Goal: Task Accomplishment & Management: Complete application form

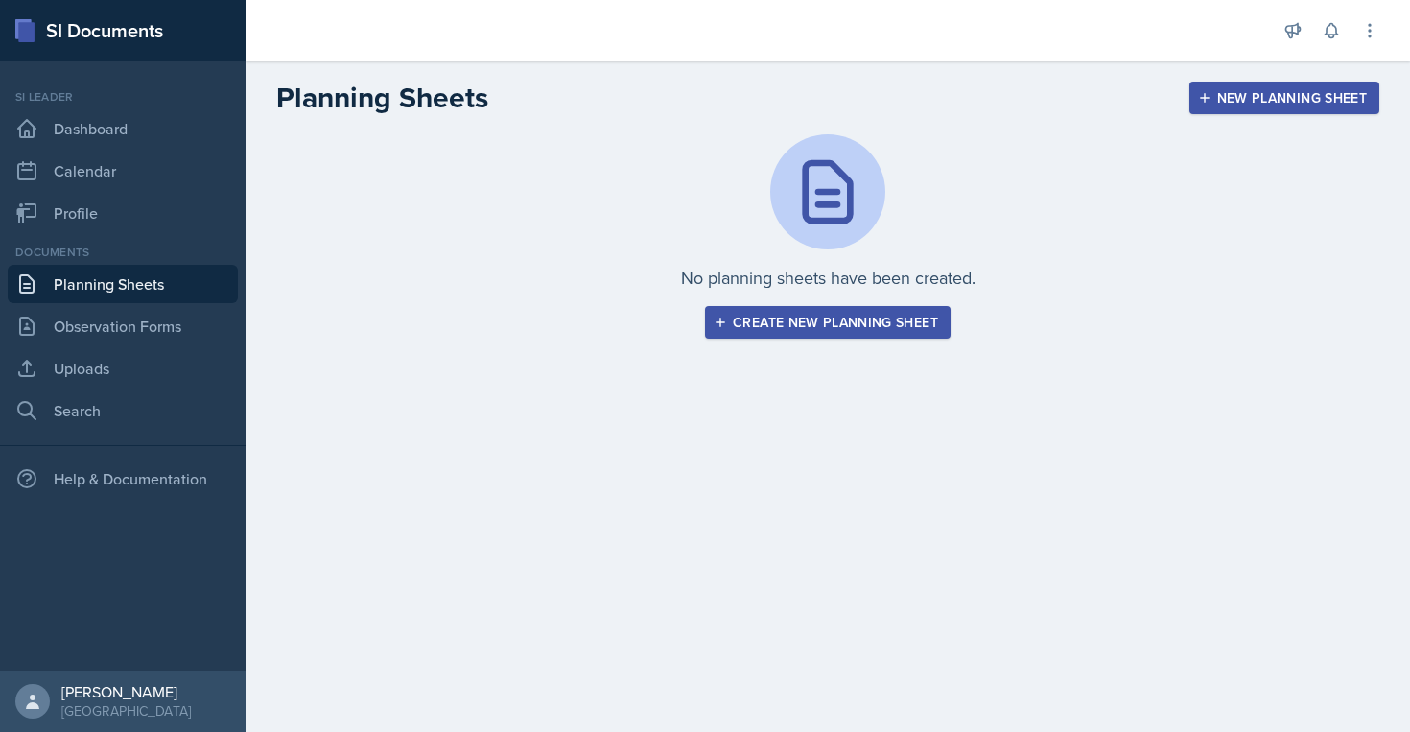
click at [766, 325] on div "Create new planning sheet" at bounding box center [827, 322] width 221 height 15
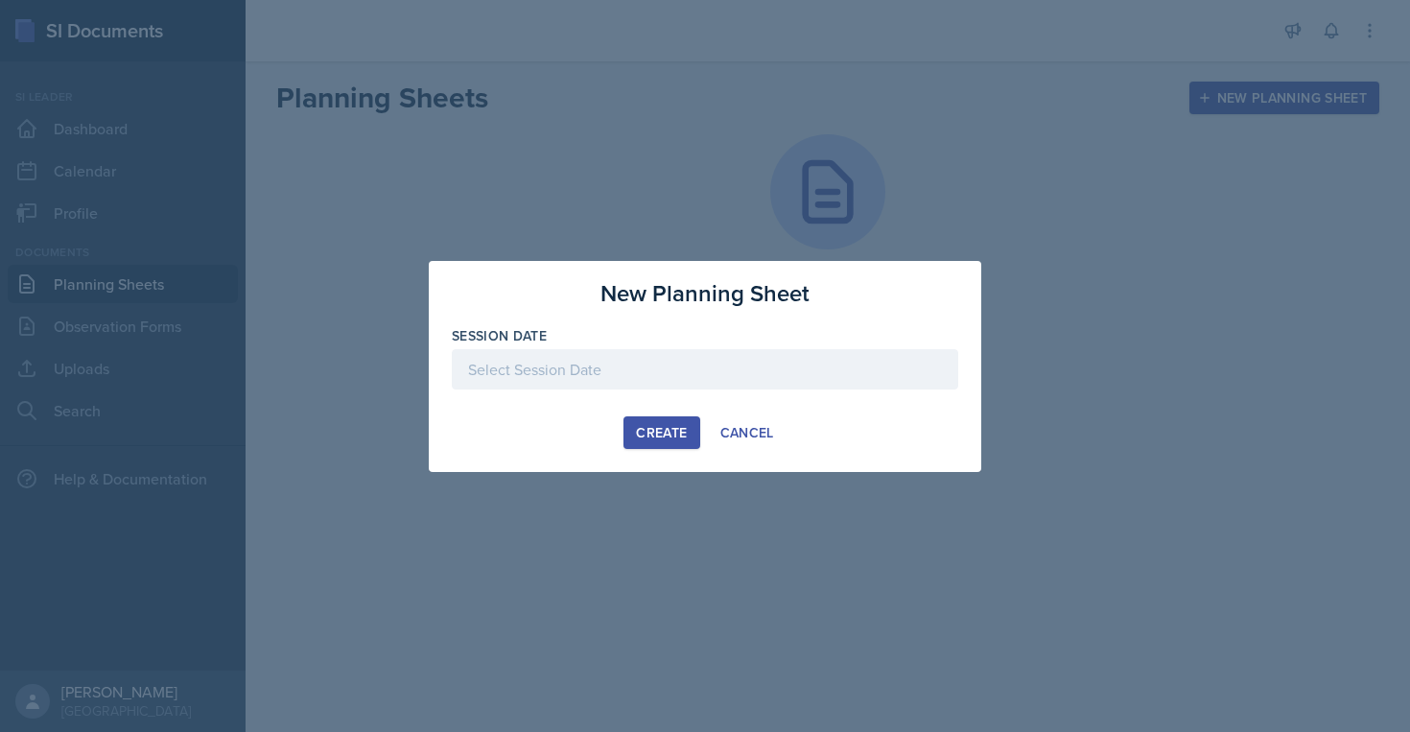
click at [719, 379] on div at bounding box center [705, 369] width 506 height 40
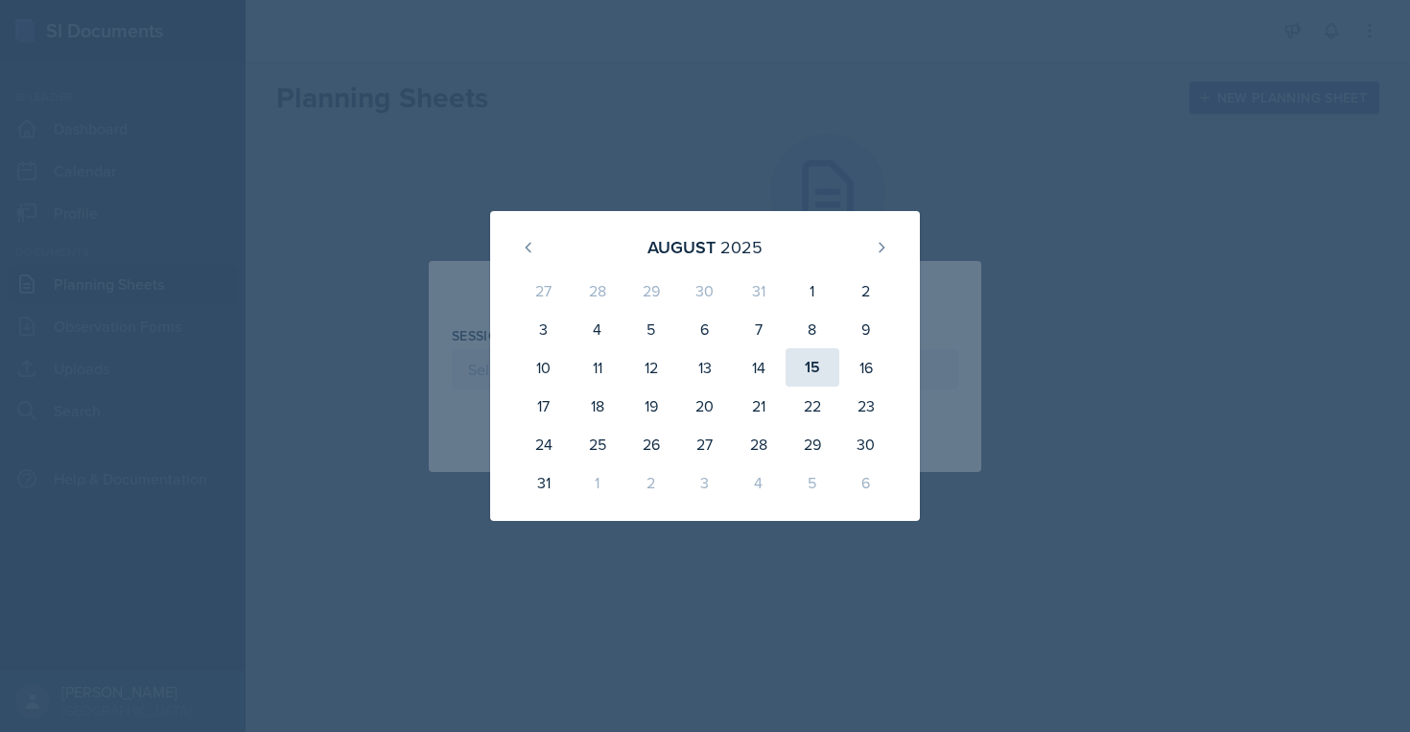
click at [812, 370] on div "15" at bounding box center [812, 367] width 54 height 38
type input "[DATE]"
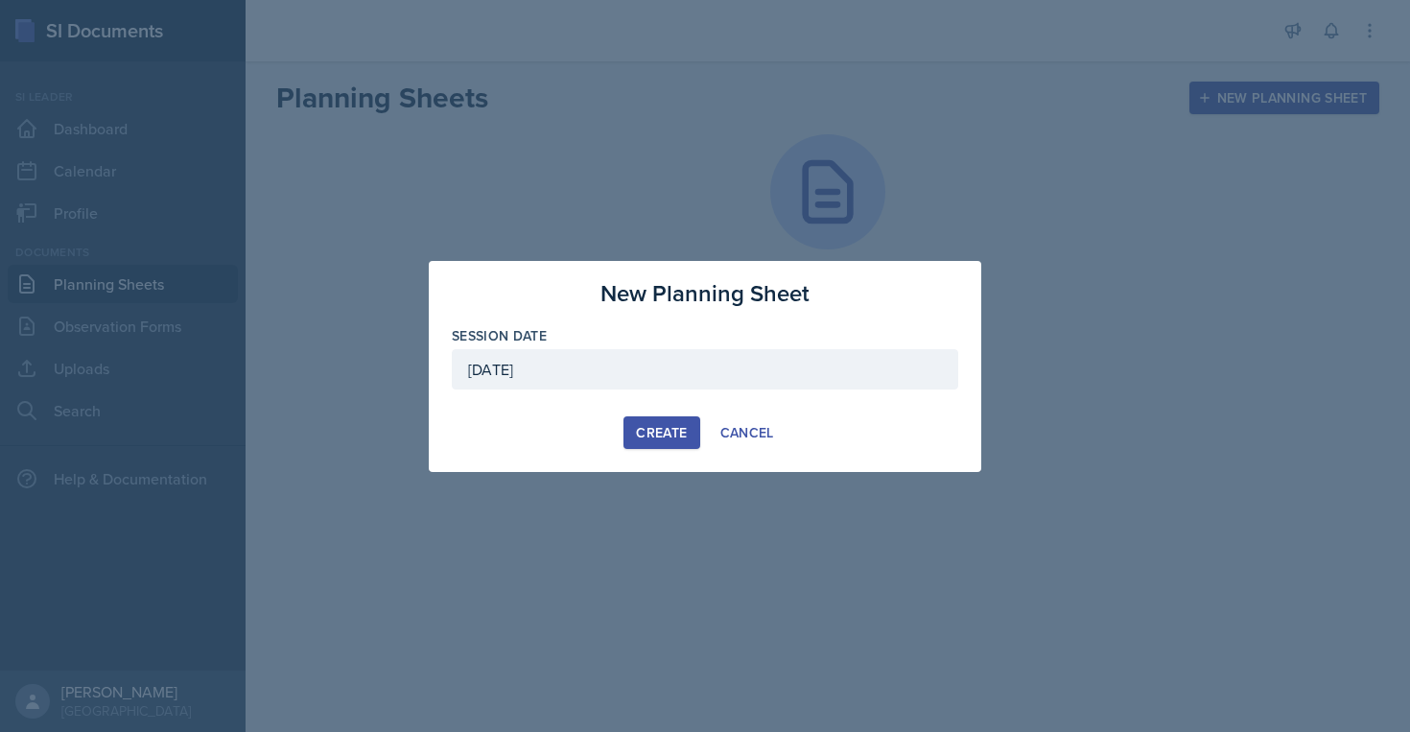
click at [667, 433] on div "Create" at bounding box center [661, 432] width 51 height 15
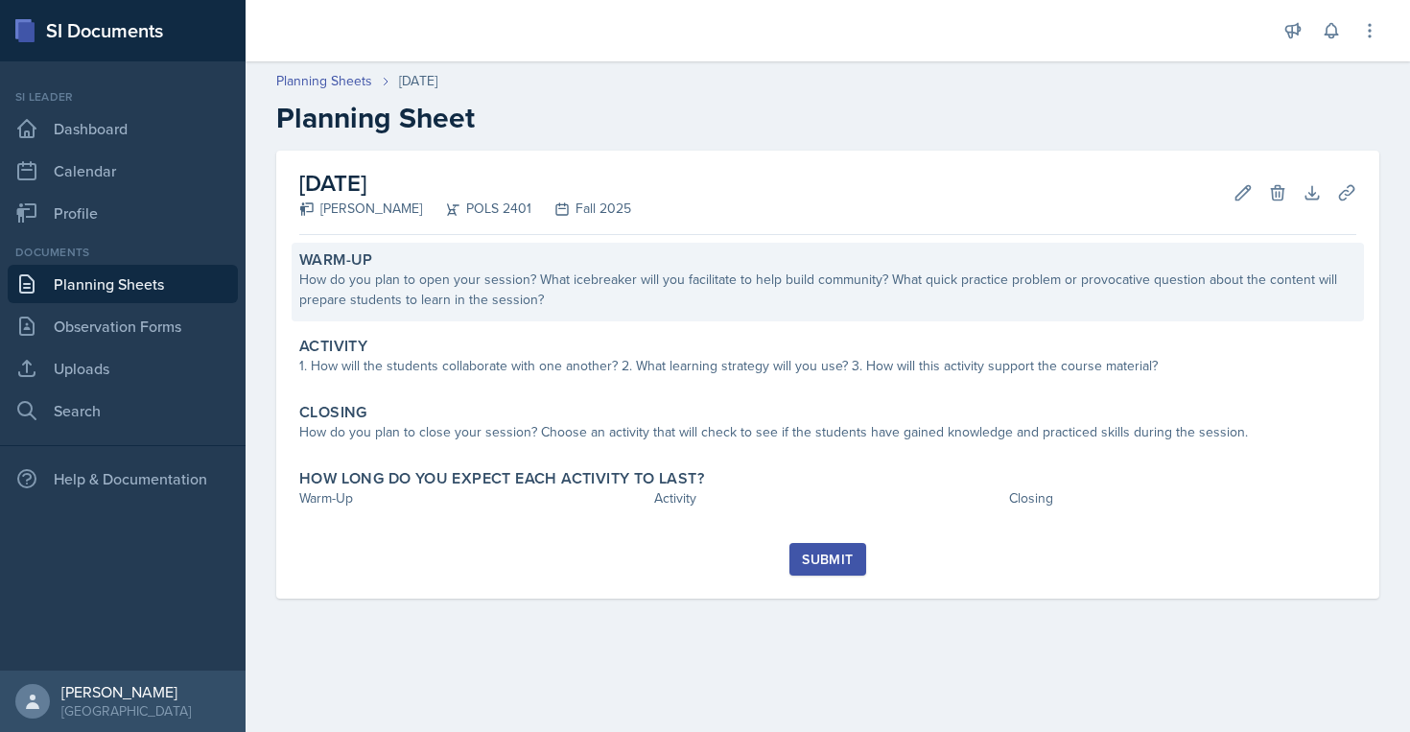
click at [738, 304] on div "How do you plan to open your session? What icebreaker will you facilitate to he…" at bounding box center [827, 289] width 1057 height 40
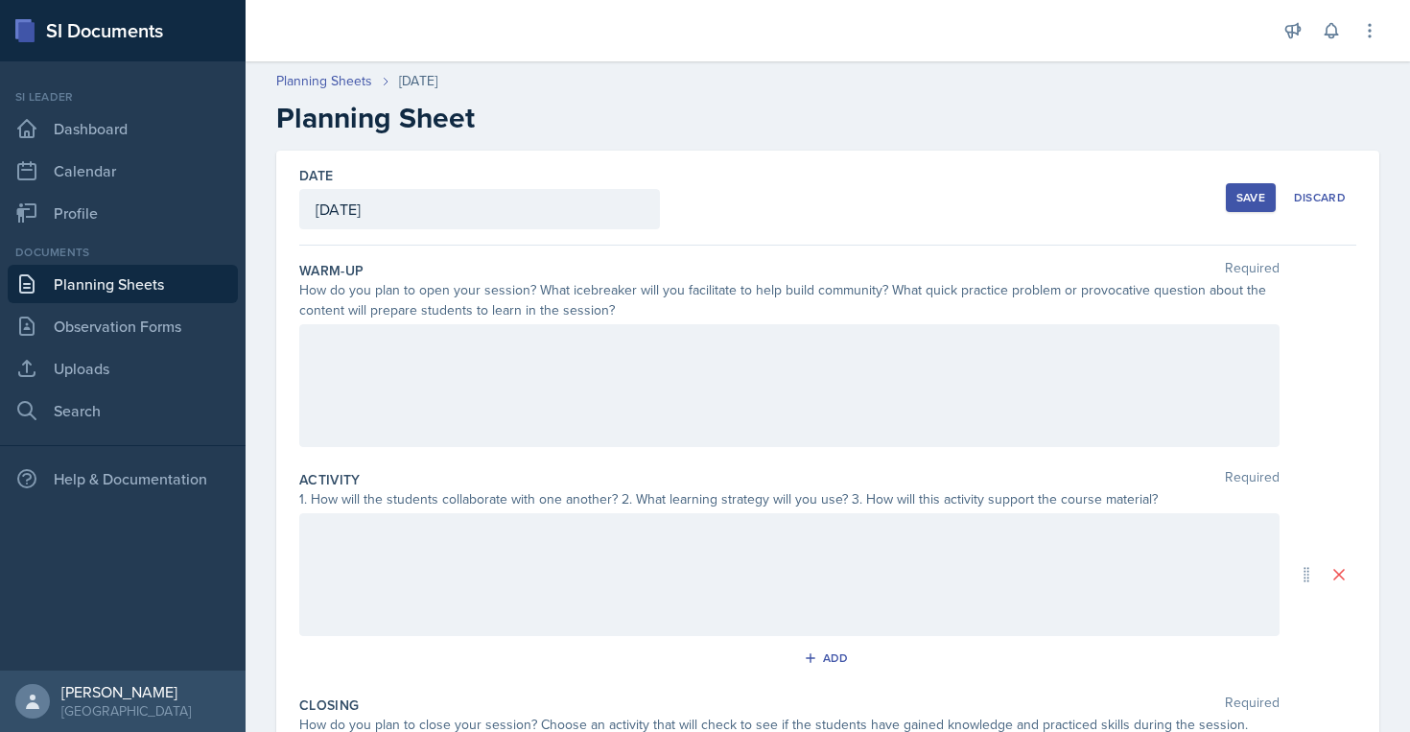
click at [715, 361] on div at bounding box center [789, 385] width 980 height 123
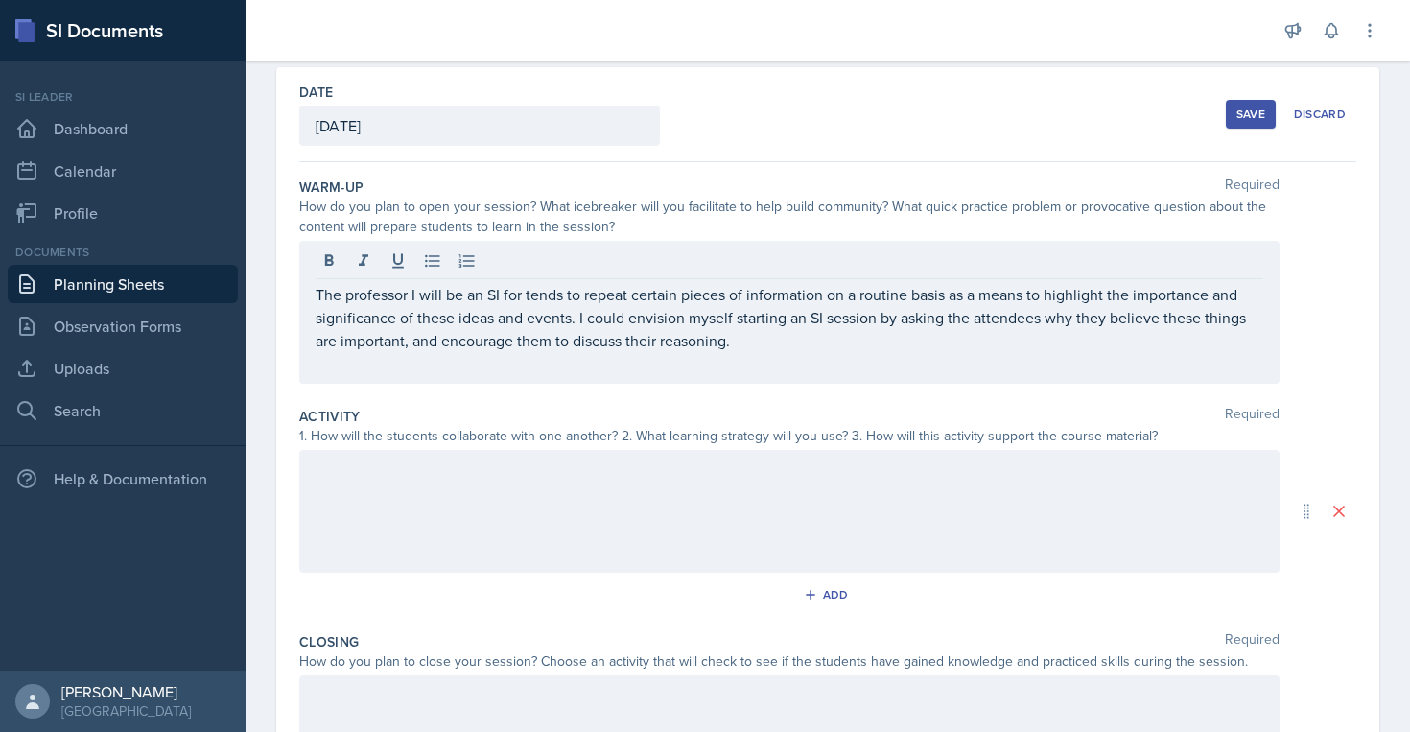
click at [527, 514] on div at bounding box center [789, 511] width 980 height 123
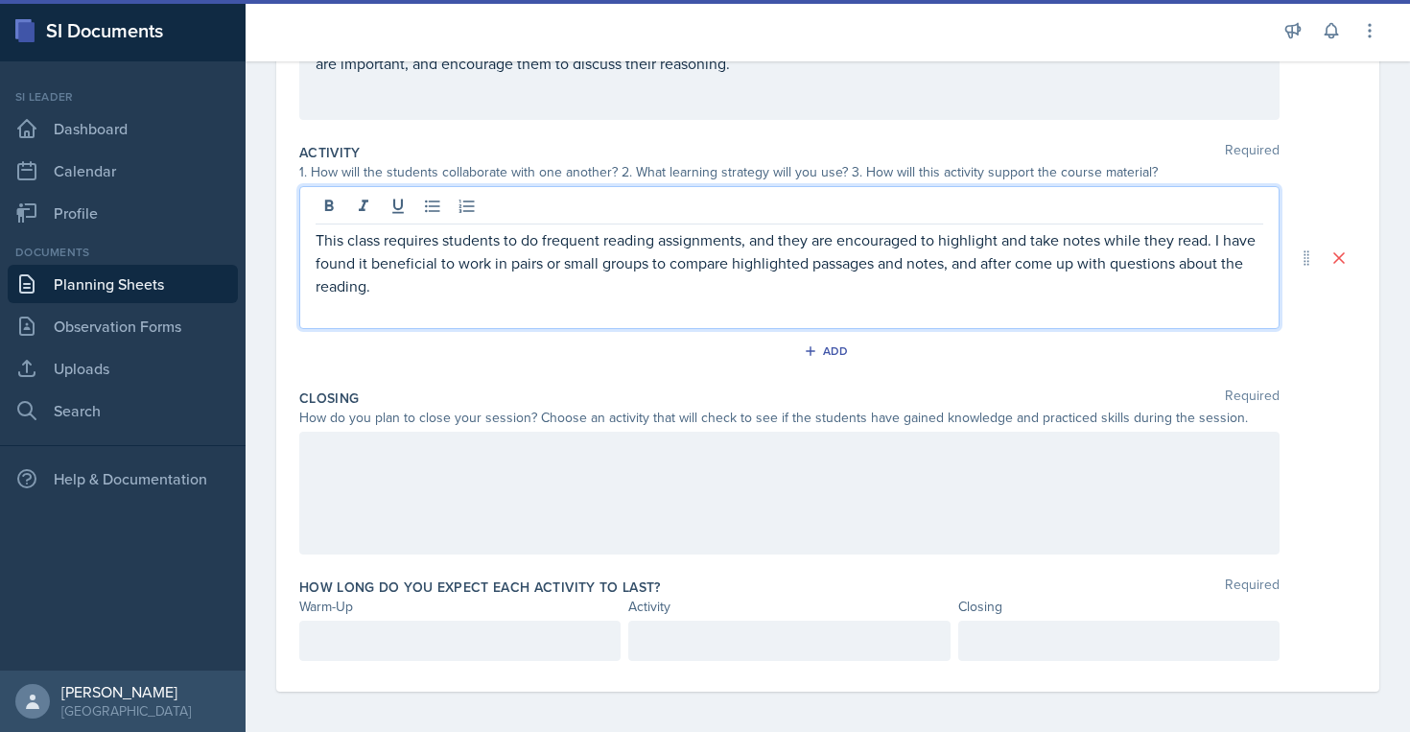
click at [549, 480] on div at bounding box center [789, 493] width 980 height 123
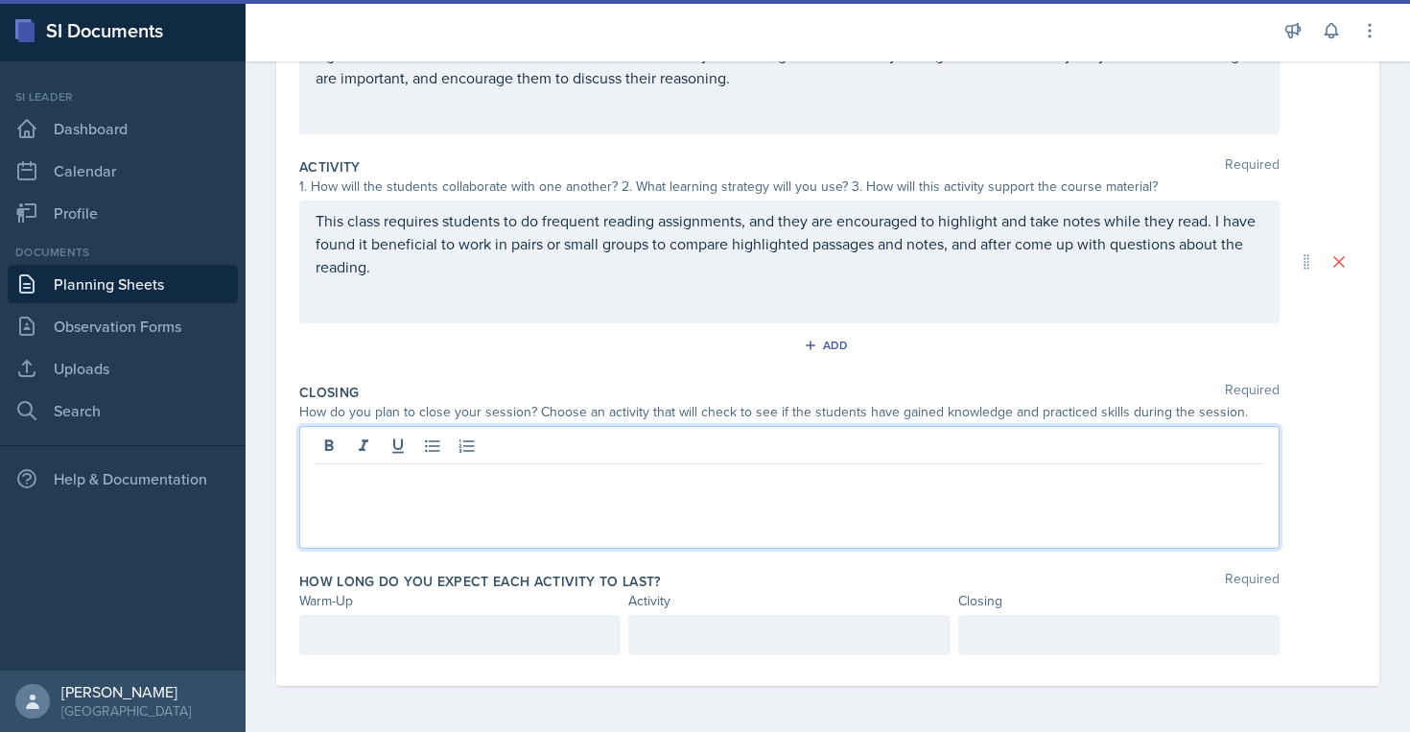
scroll to position [313, 0]
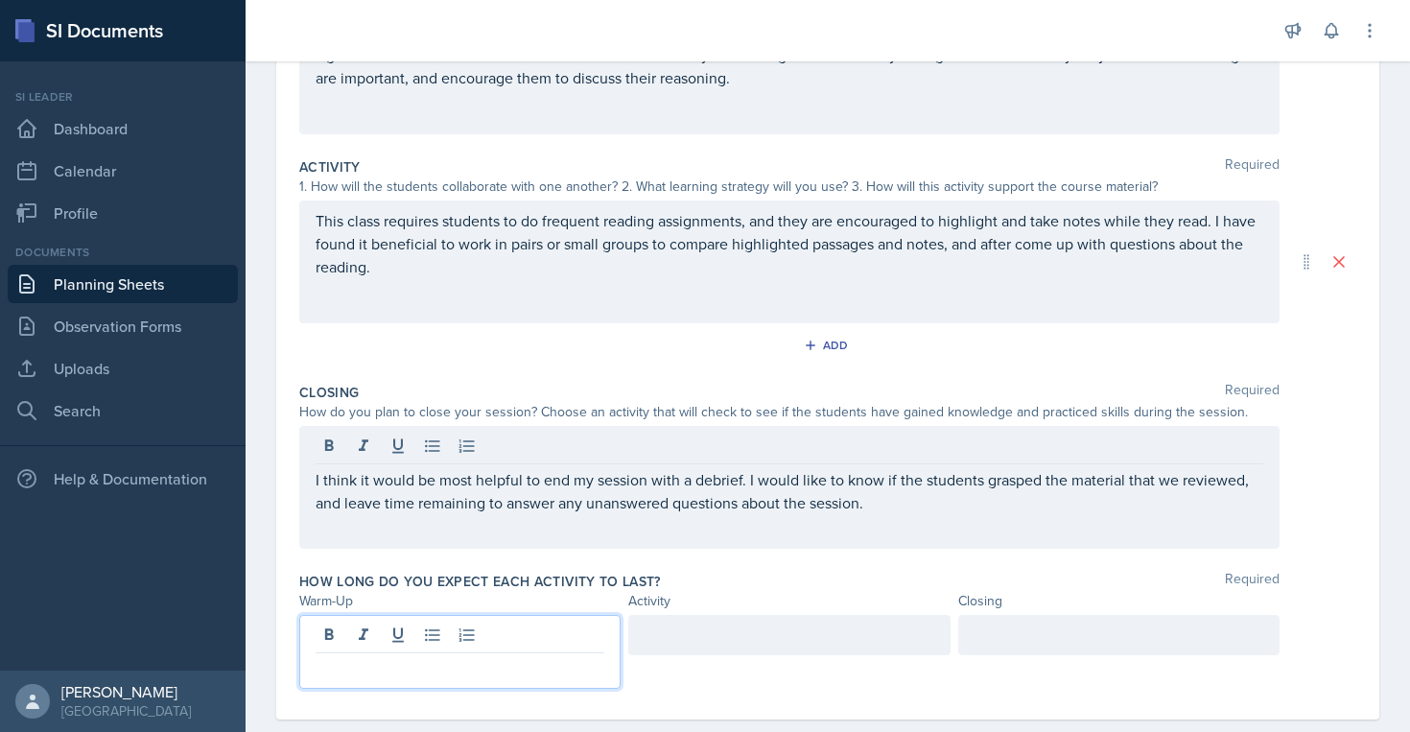
click at [516, 657] on p at bounding box center [460, 668] width 289 height 23
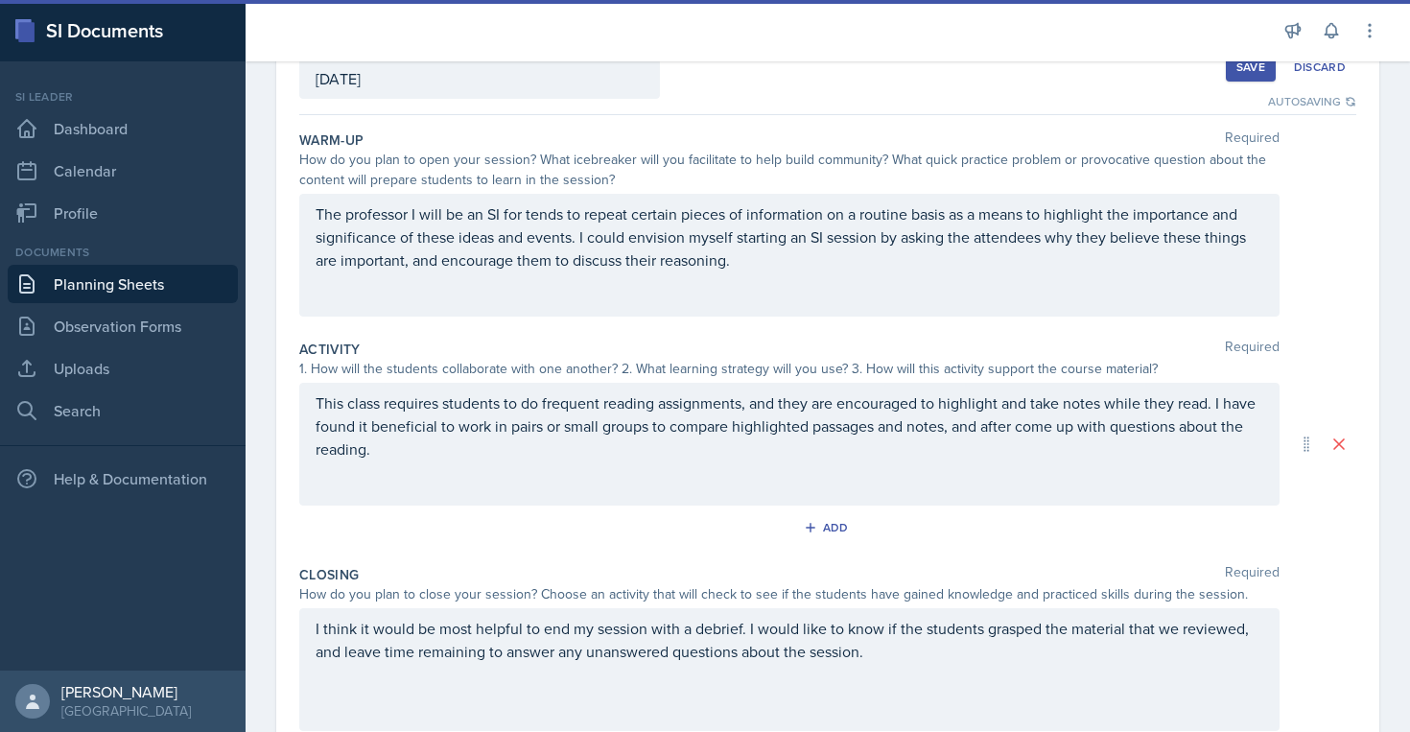
scroll to position [346, 0]
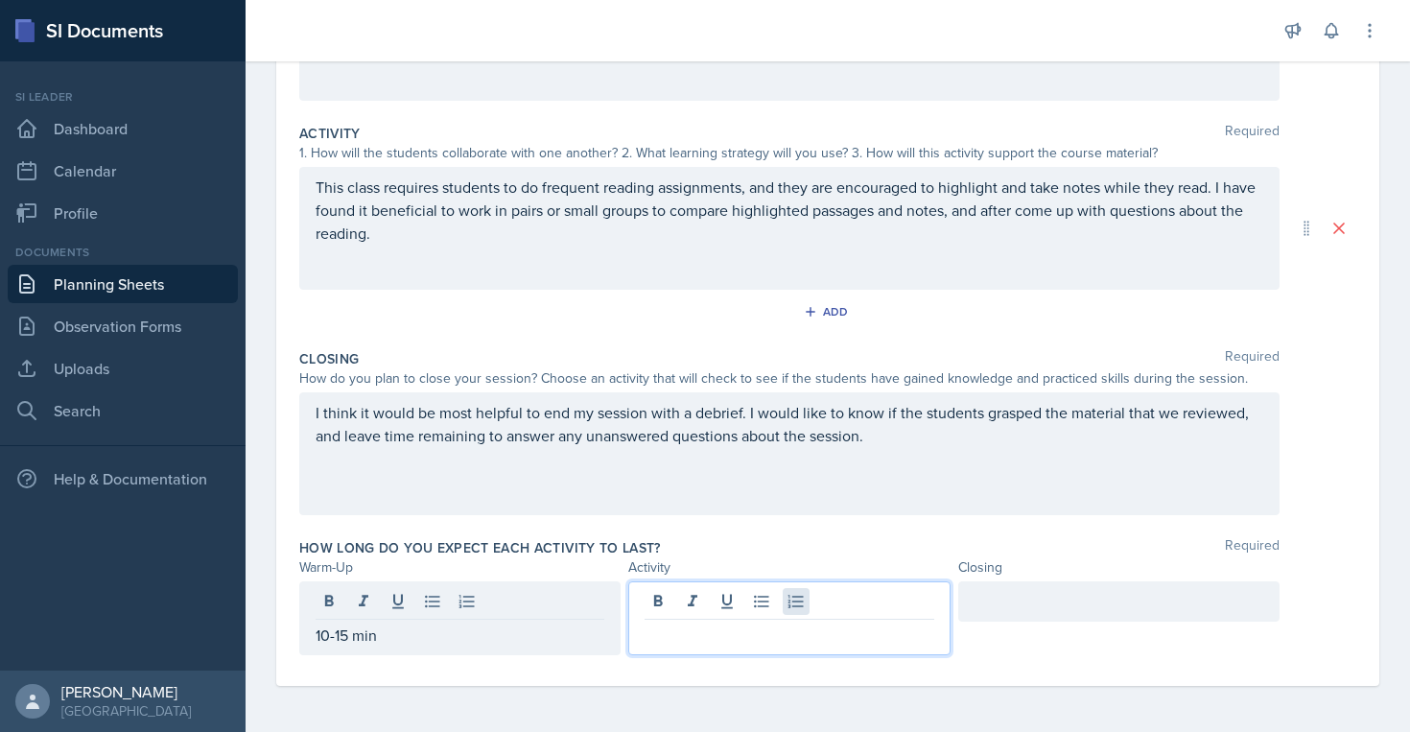
click at [804, 603] on div at bounding box center [788, 618] width 321 height 74
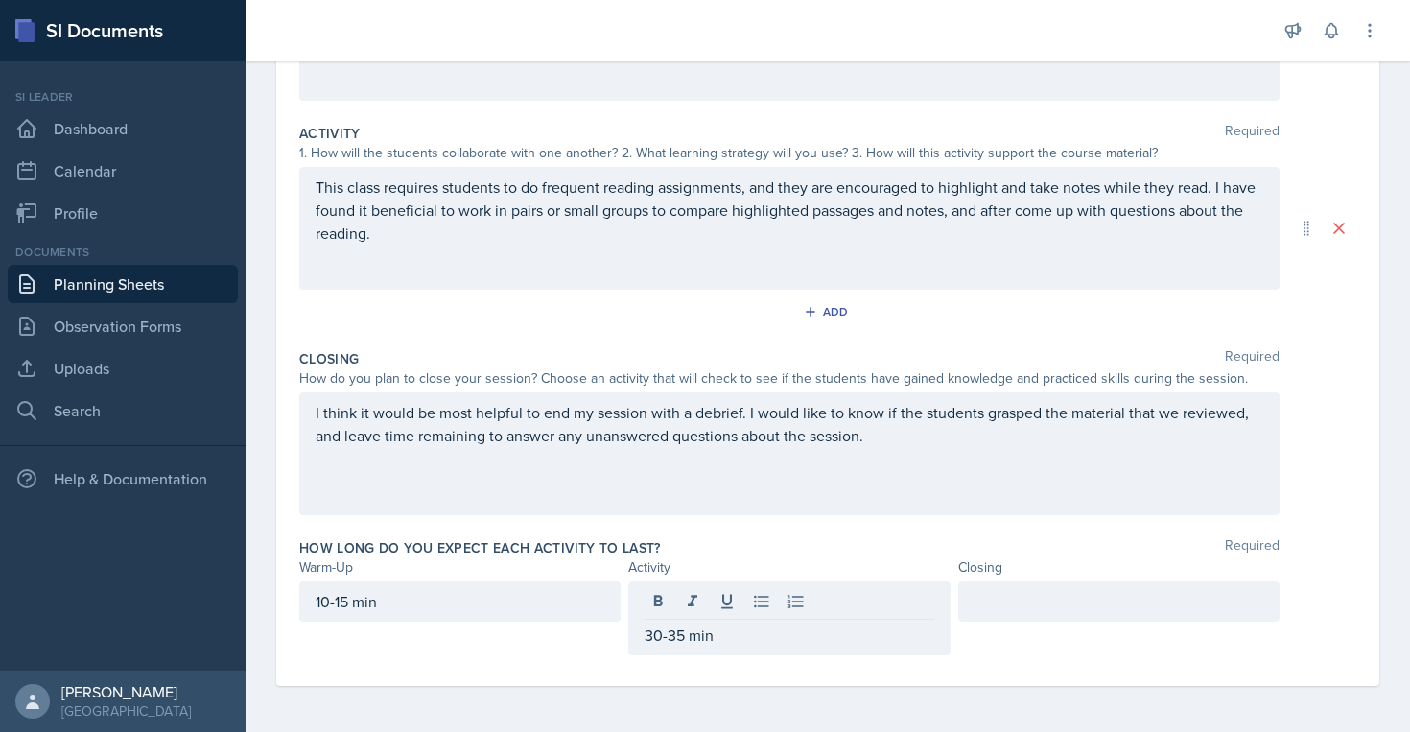
click at [1223, 617] on div at bounding box center [1118, 601] width 321 height 40
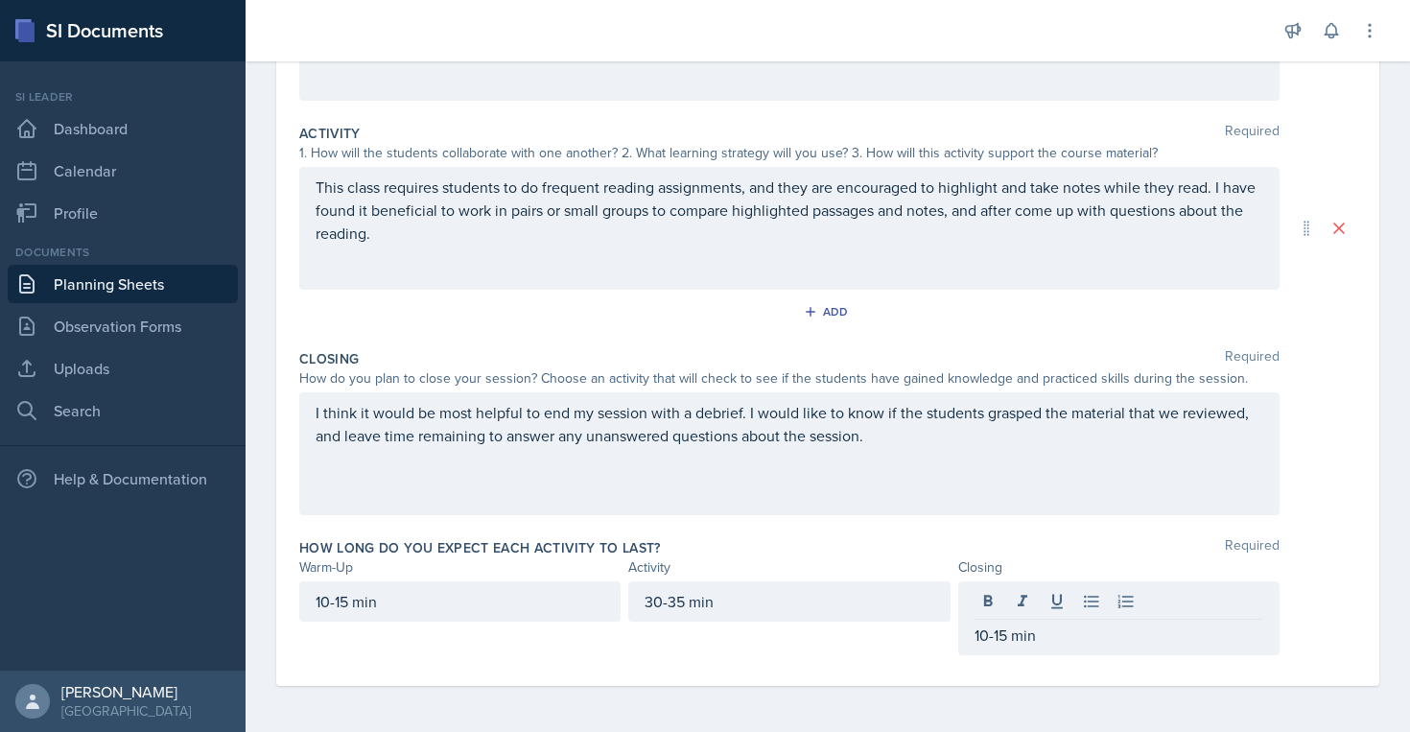
click at [1327, 509] on div "I think it would be most helpful to end my session with a debrief. I would like…" at bounding box center [827, 453] width 1057 height 123
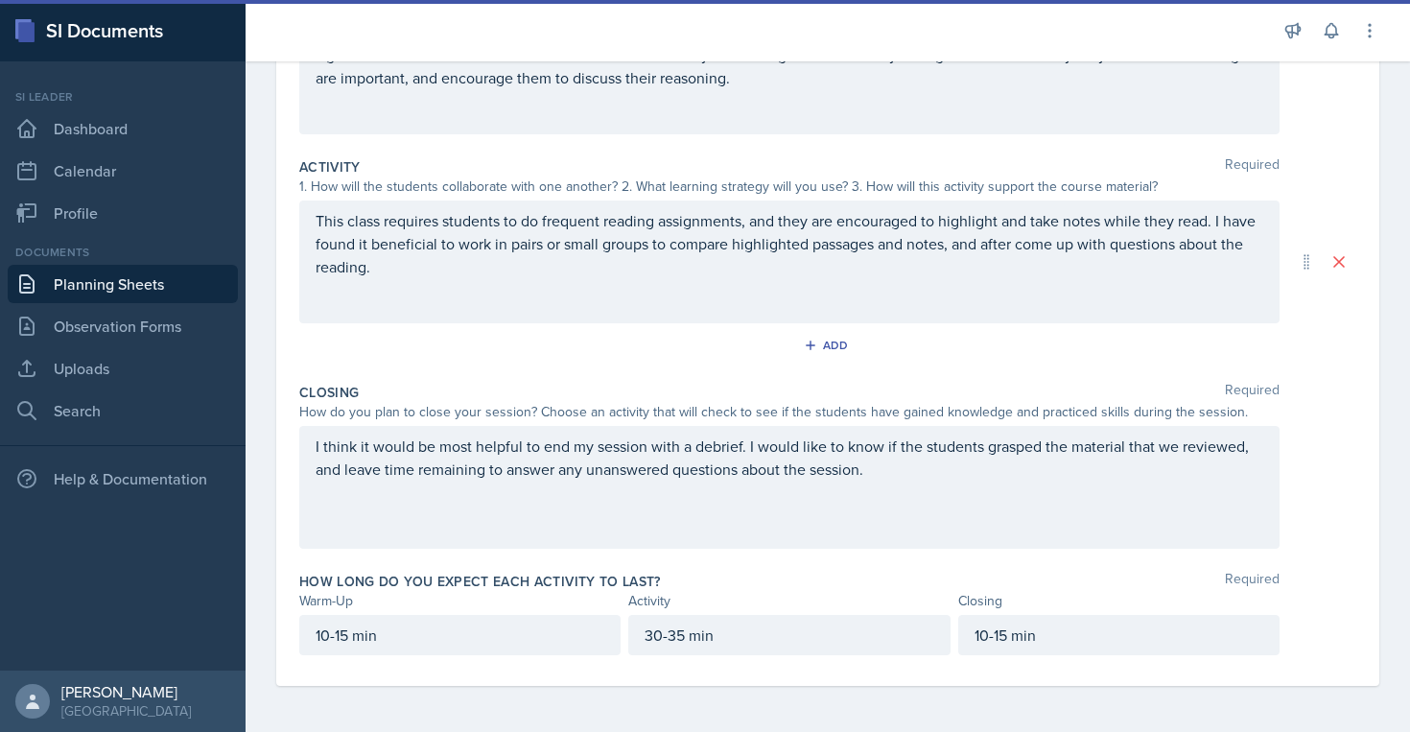
scroll to position [0, 0]
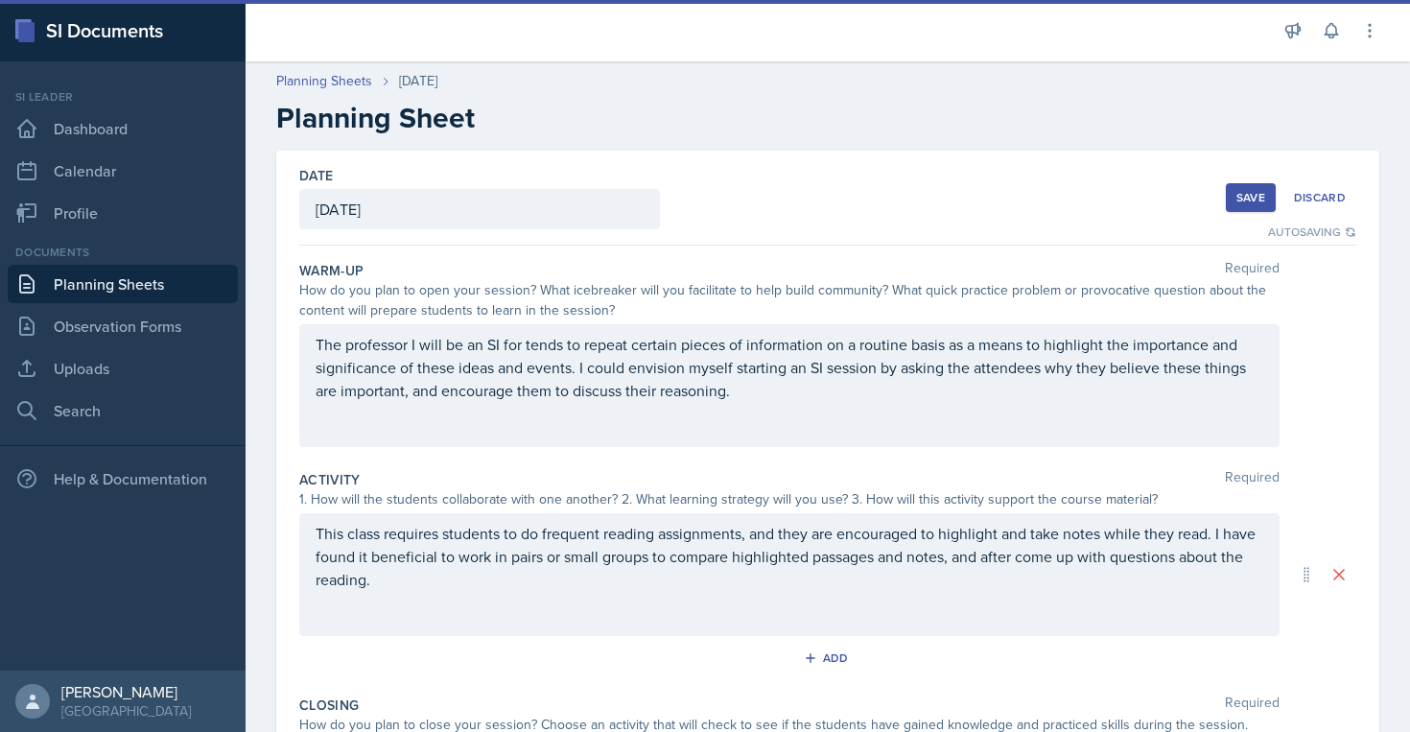
click at [1253, 186] on button "Save" at bounding box center [1251, 197] width 50 height 29
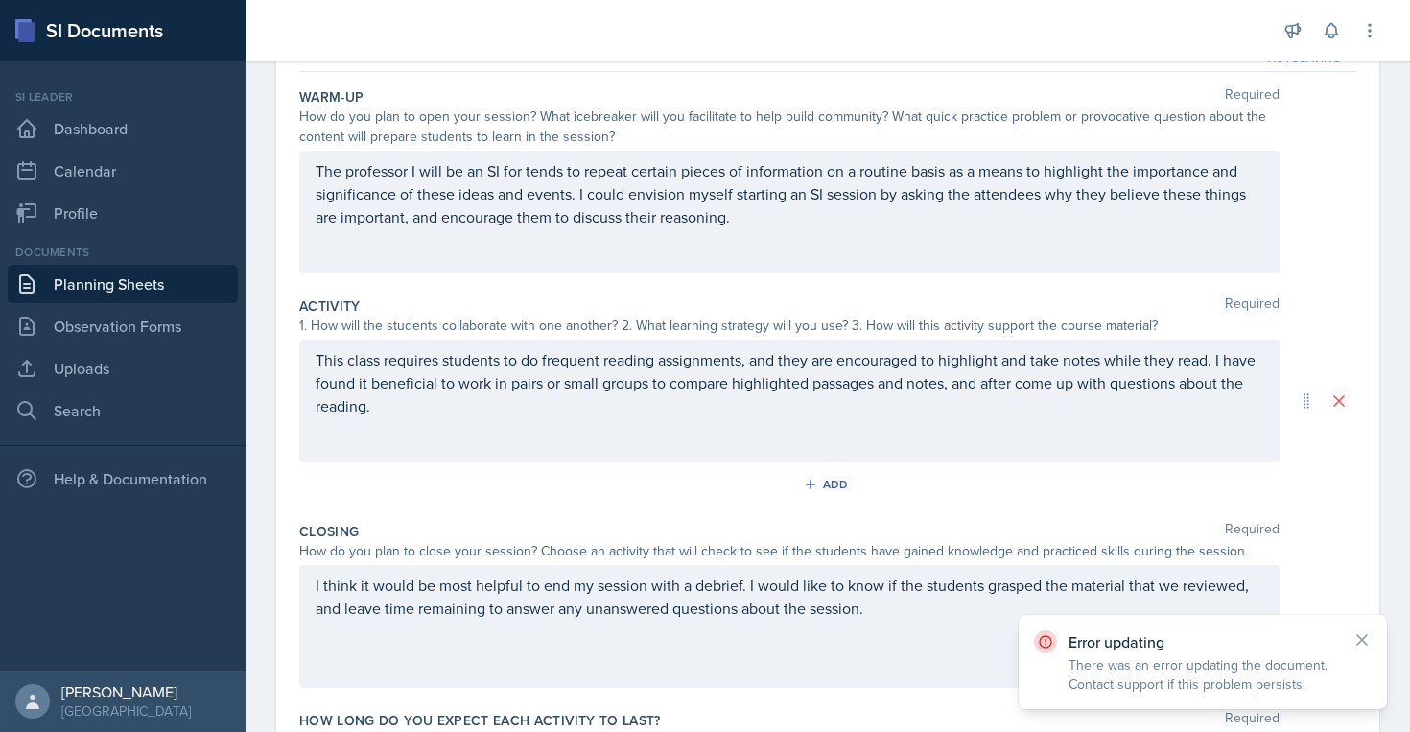
scroll to position [313, 0]
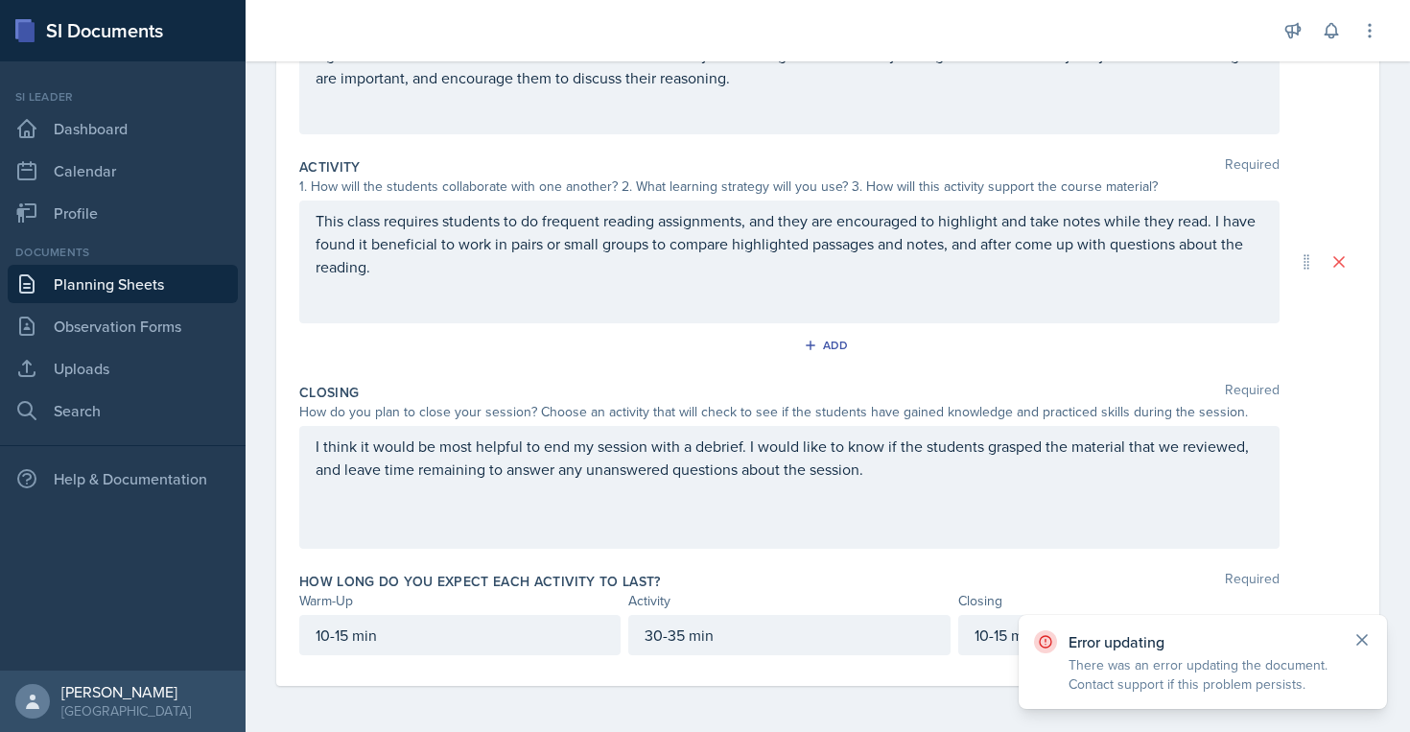
click at [1361, 637] on icon at bounding box center [1361, 639] width 19 height 19
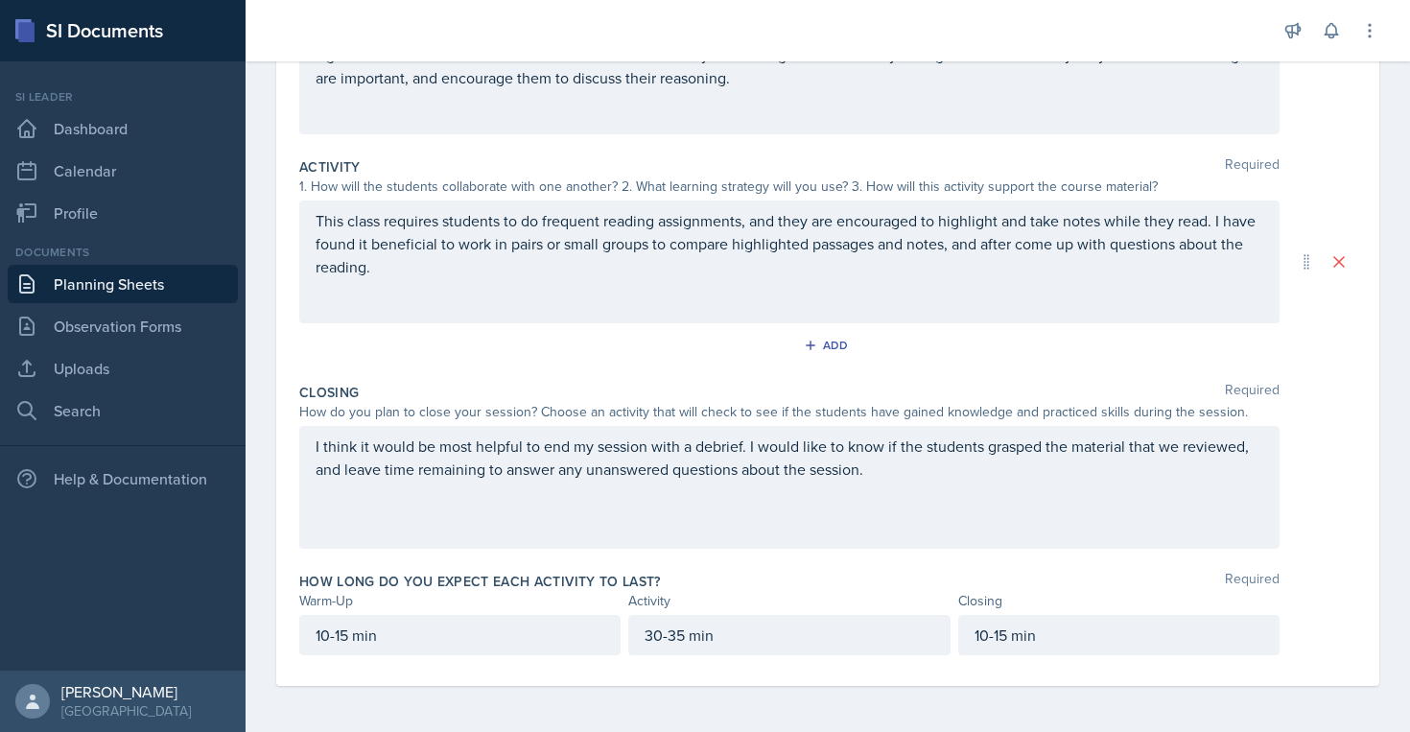
scroll to position [0, 0]
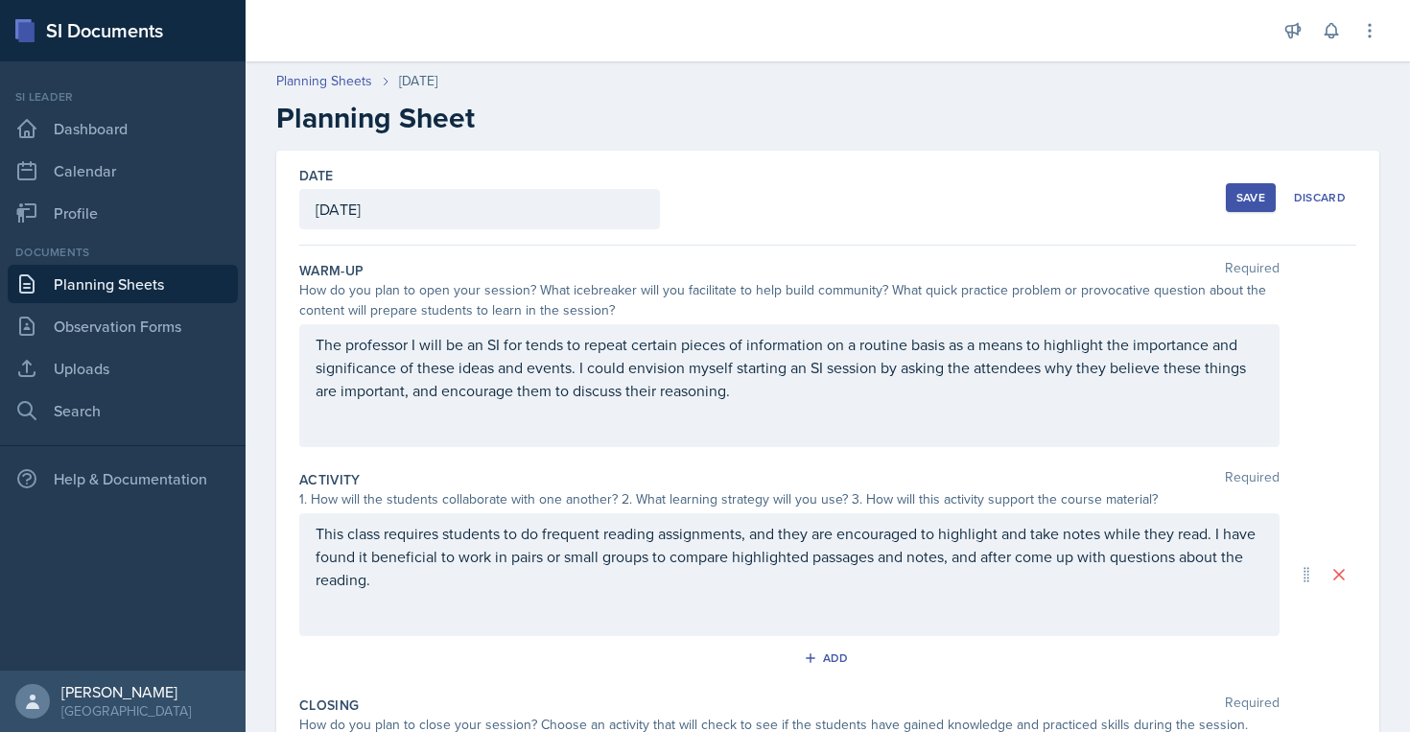
click at [1254, 204] on div "Save" at bounding box center [1250, 197] width 29 height 15
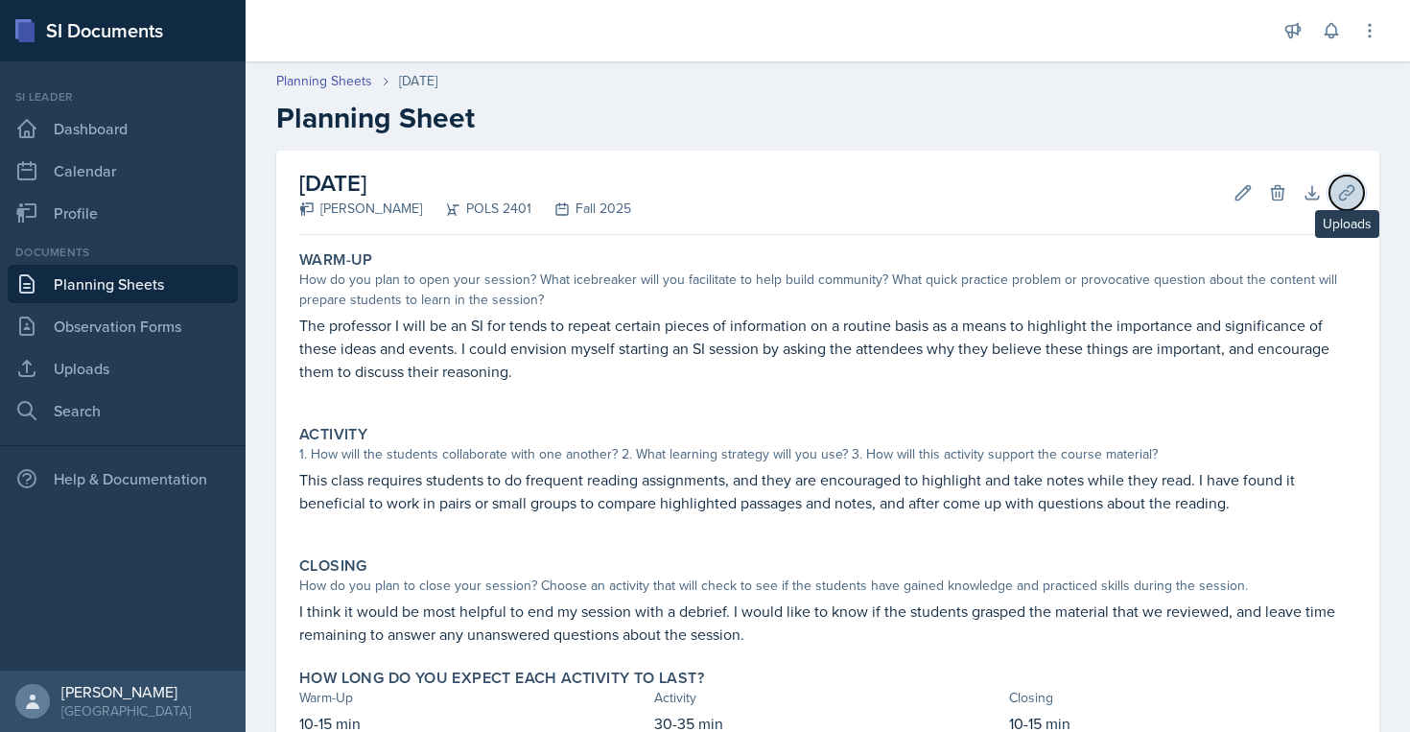
click at [1343, 195] on icon at bounding box center [1346, 192] width 19 height 19
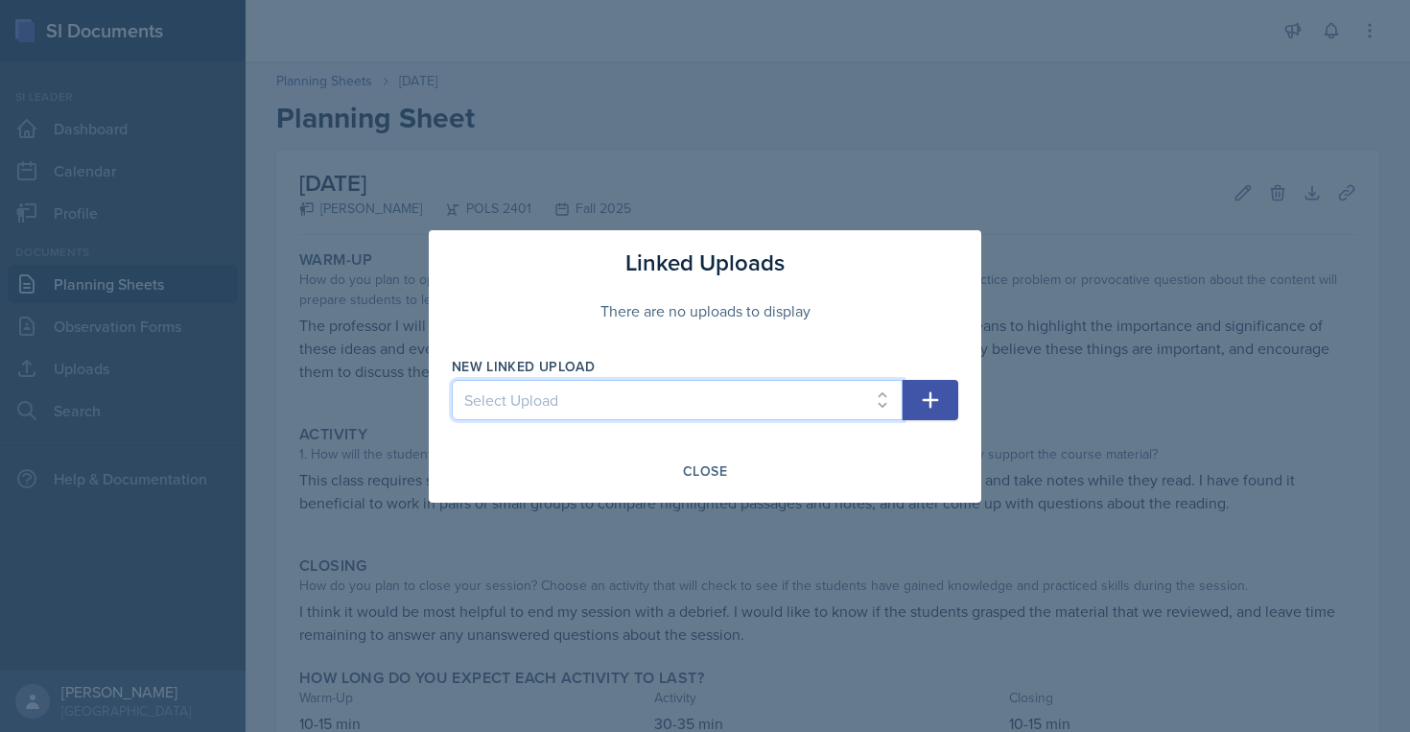
click at [732, 397] on select "Select Upload" at bounding box center [677, 400] width 451 height 40
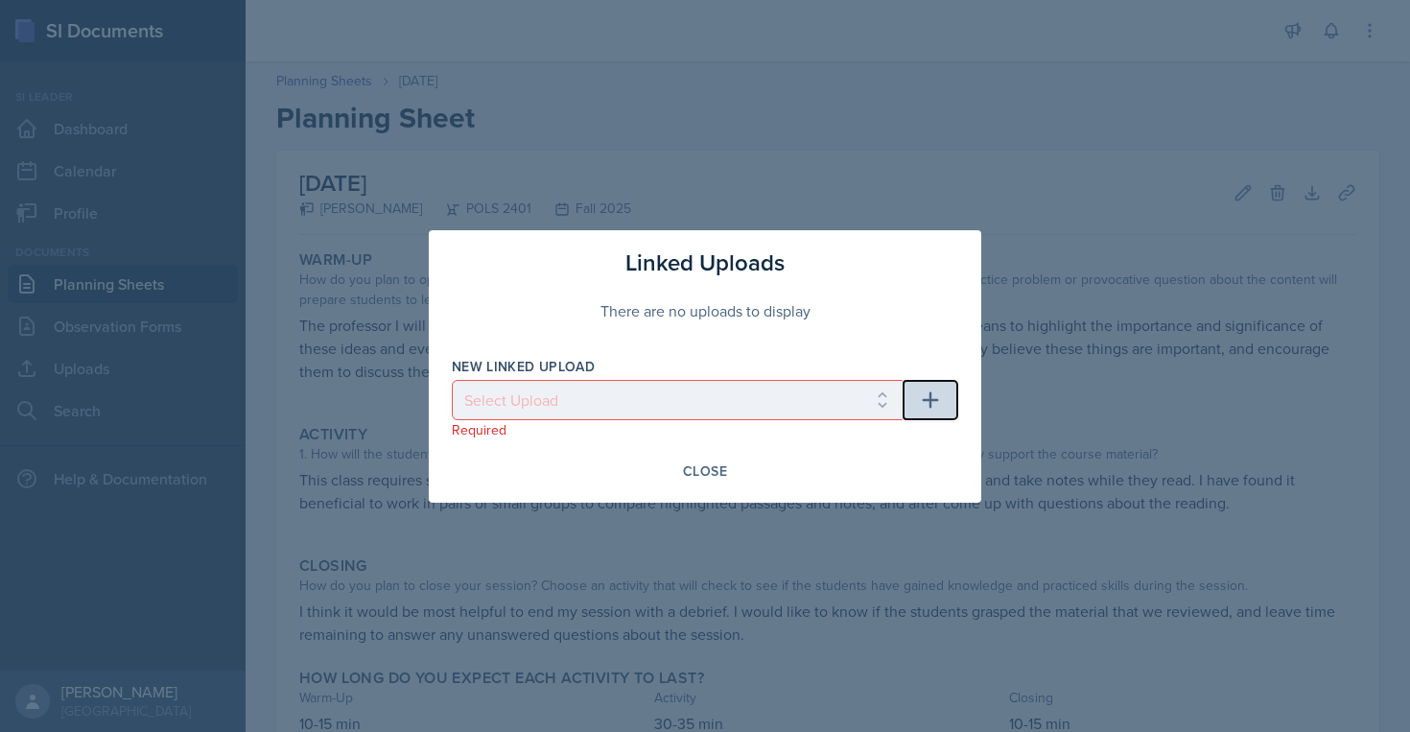
click at [940, 402] on icon "button" at bounding box center [930, 399] width 23 height 23
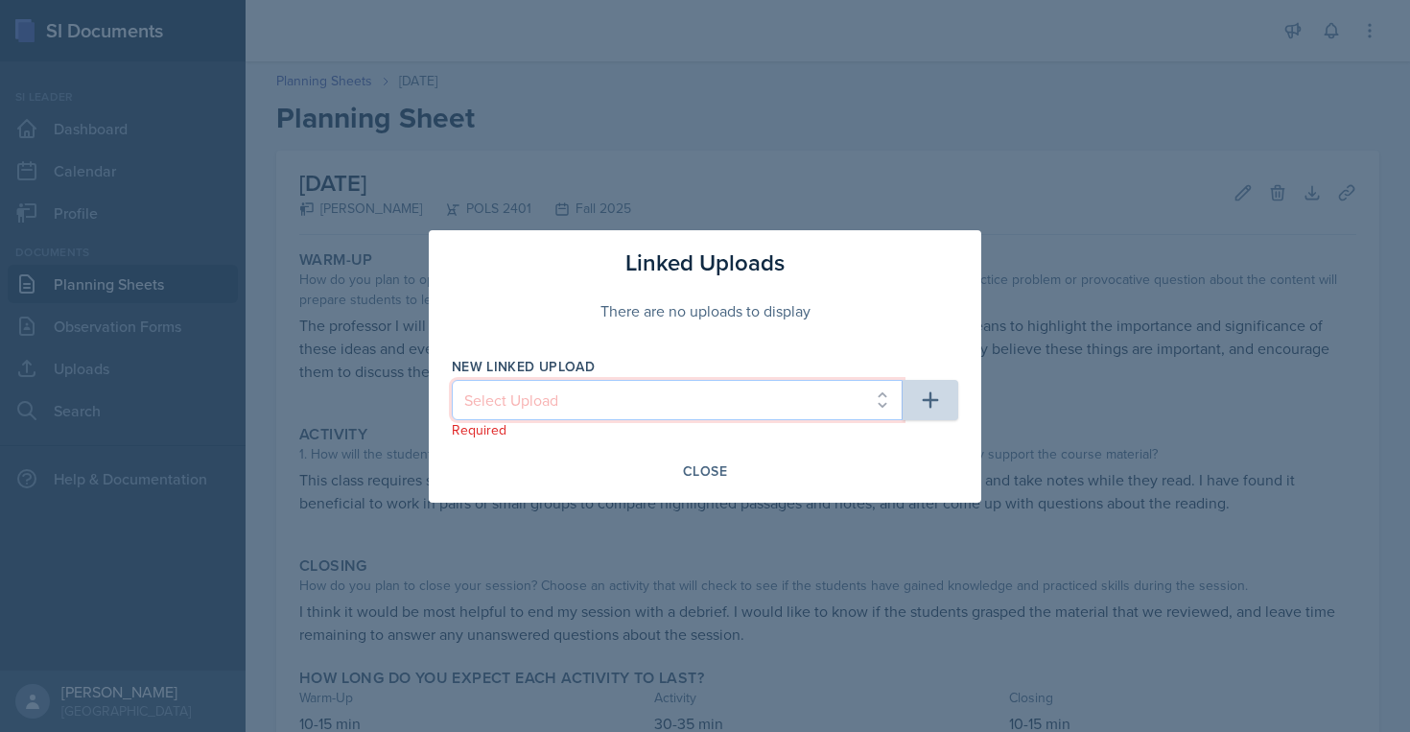
click at [788, 407] on select "Select Upload" at bounding box center [677, 400] width 451 height 40
click at [491, 386] on select "Select Upload" at bounding box center [677, 400] width 451 height 40
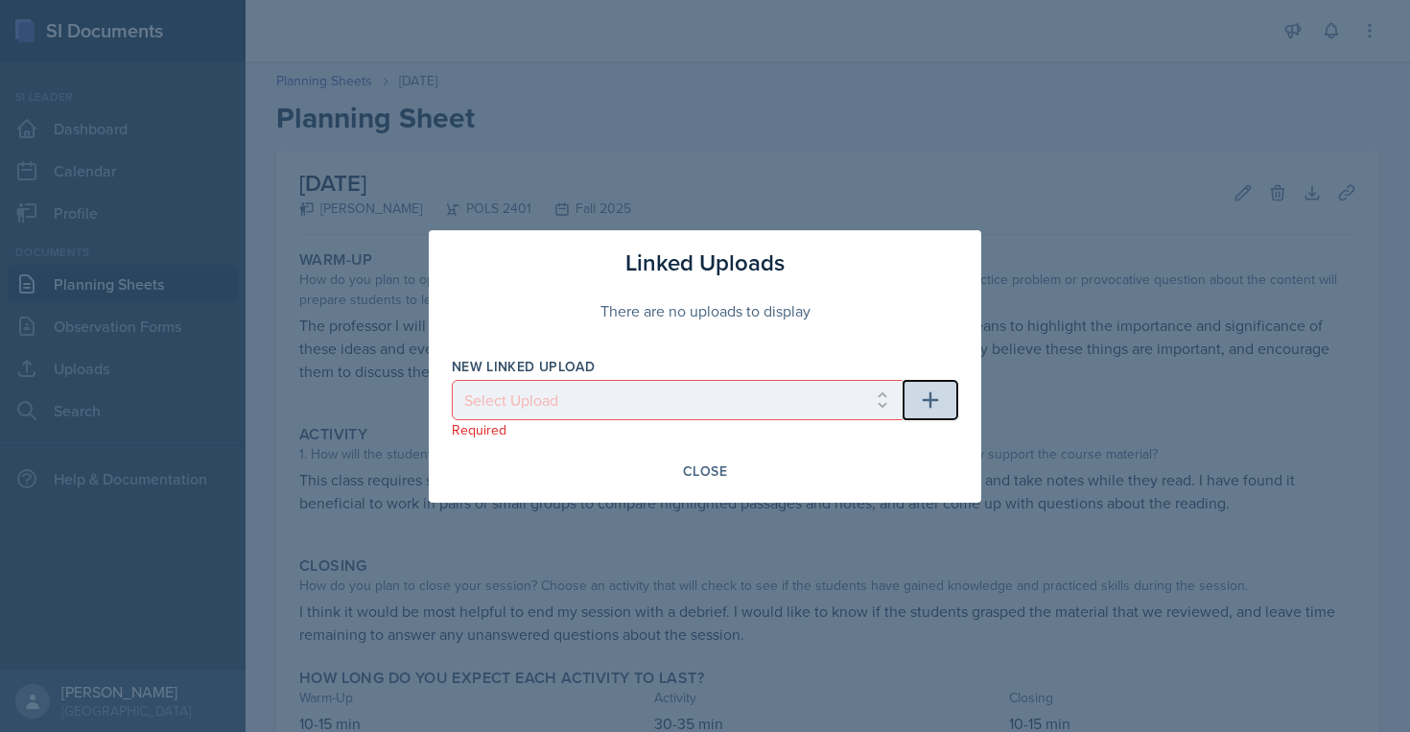
click at [933, 407] on icon "button" at bounding box center [930, 399] width 23 height 23
click at [888, 281] on div "There are no uploads to display" at bounding box center [705, 310] width 506 height 61
click at [713, 463] on div "Close" at bounding box center [705, 470] width 44 height 15
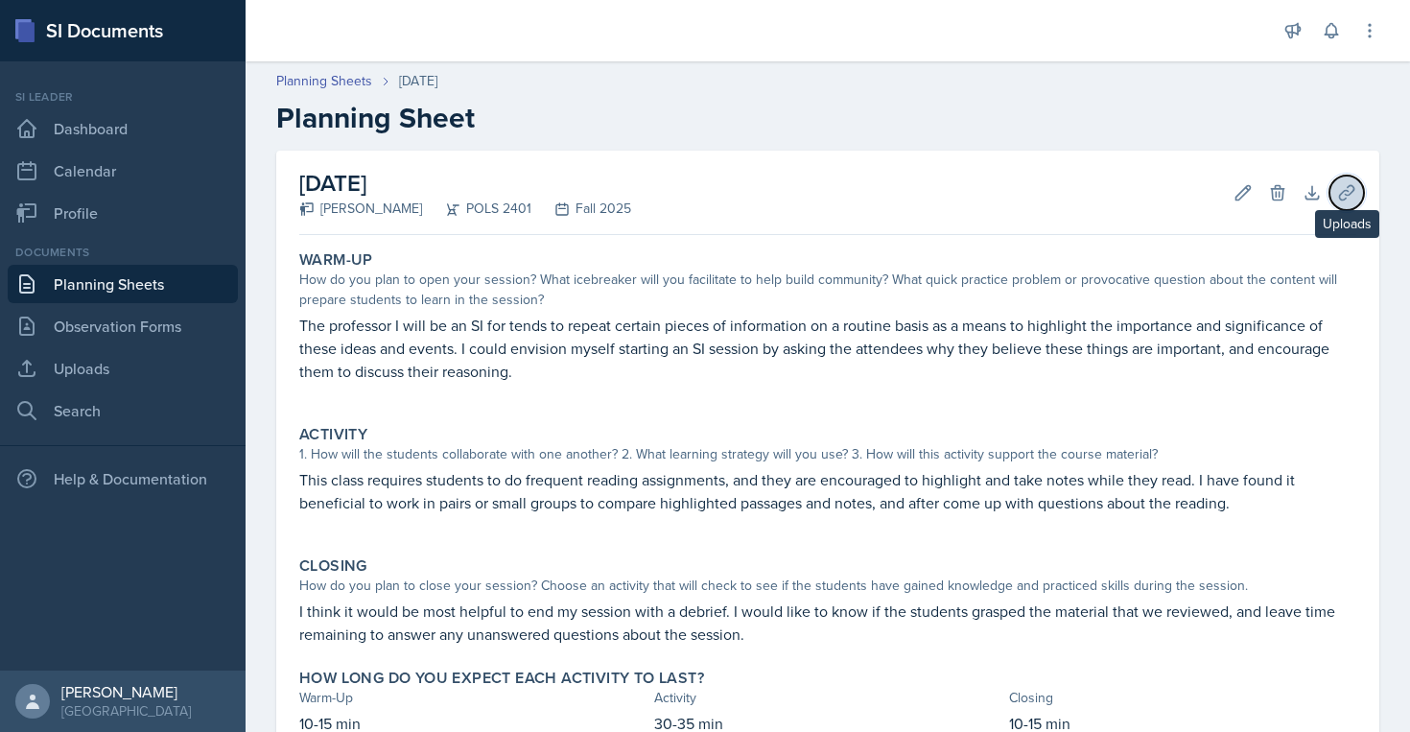
click at [1349, 193] on icon at bounding box center [1346, 192] width 14 height 14
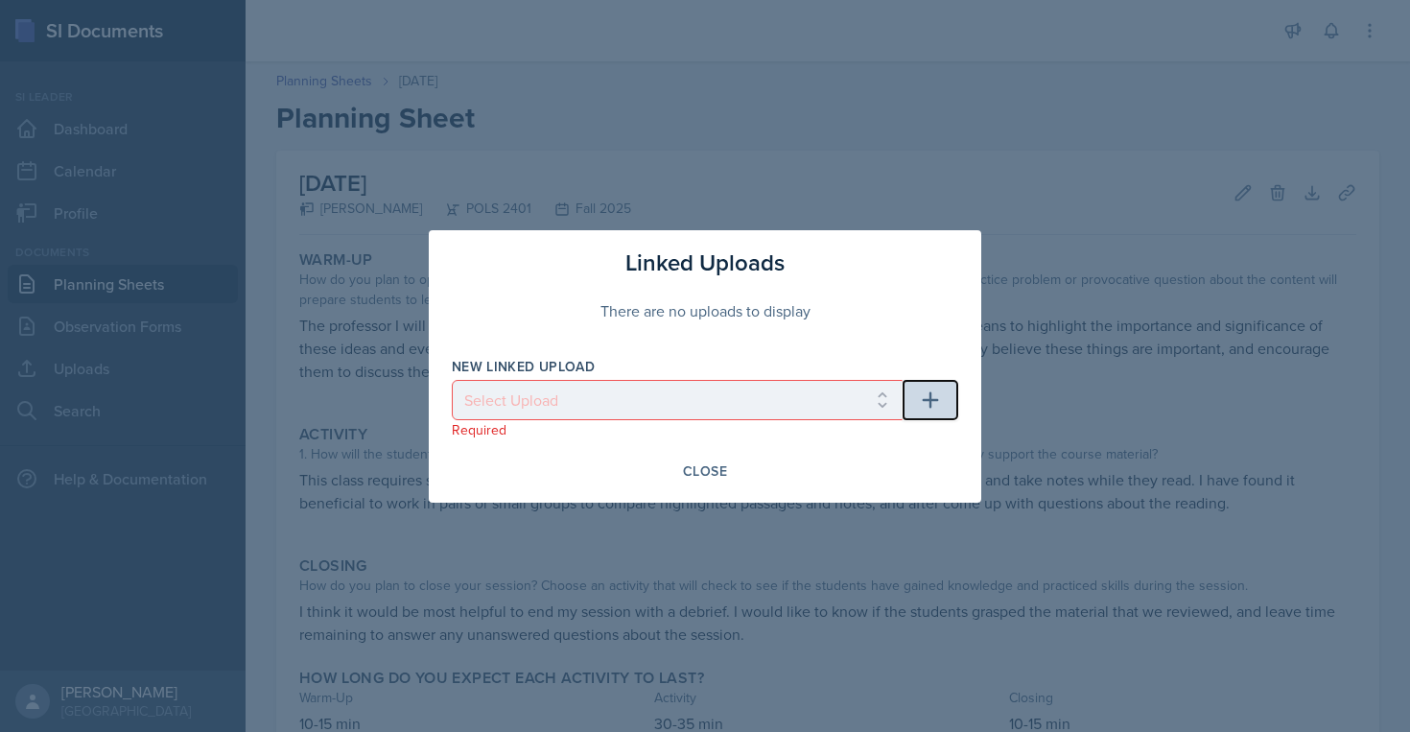
click at [930, 408] on icon "button" at bounding box center [930, 399] width 23 height 23
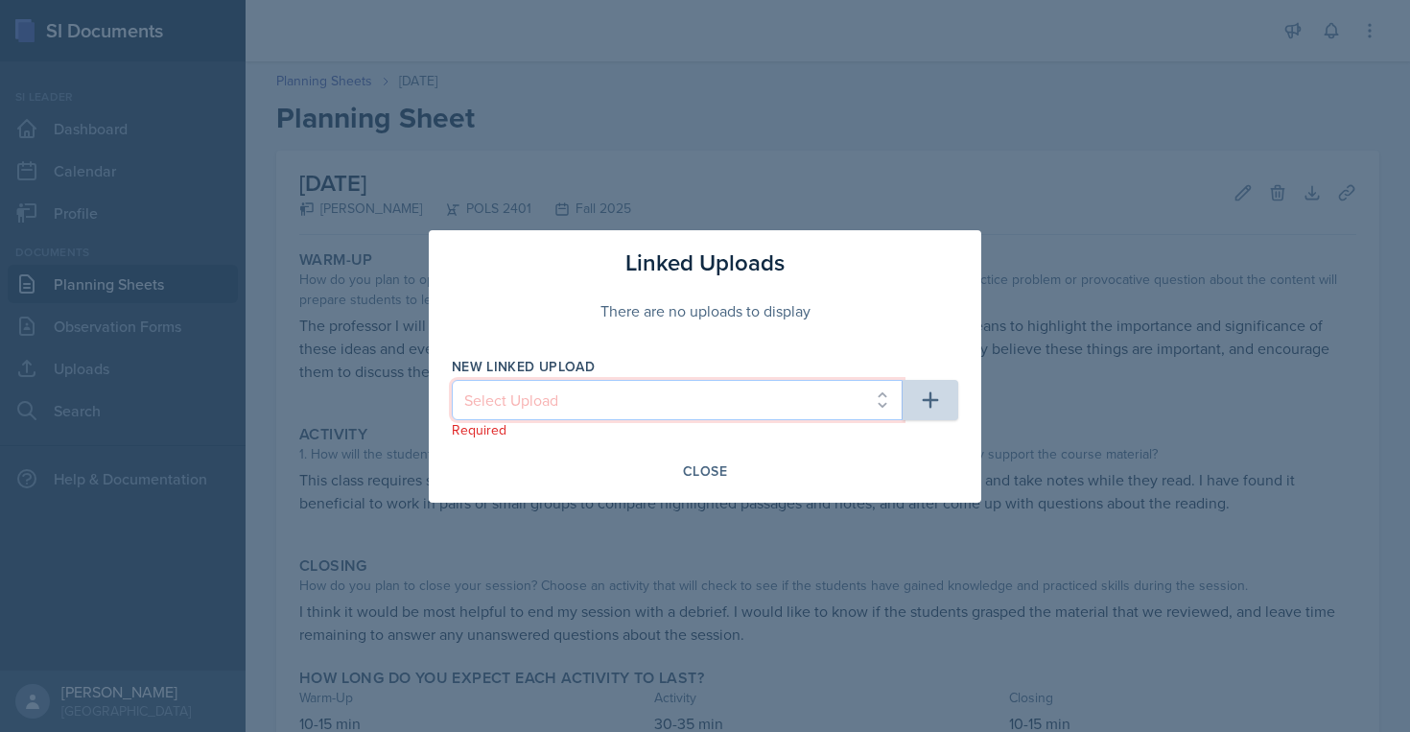
click at [891, 397] on select "Select Upload" at bounding box center [677, 400] width 451 height 40
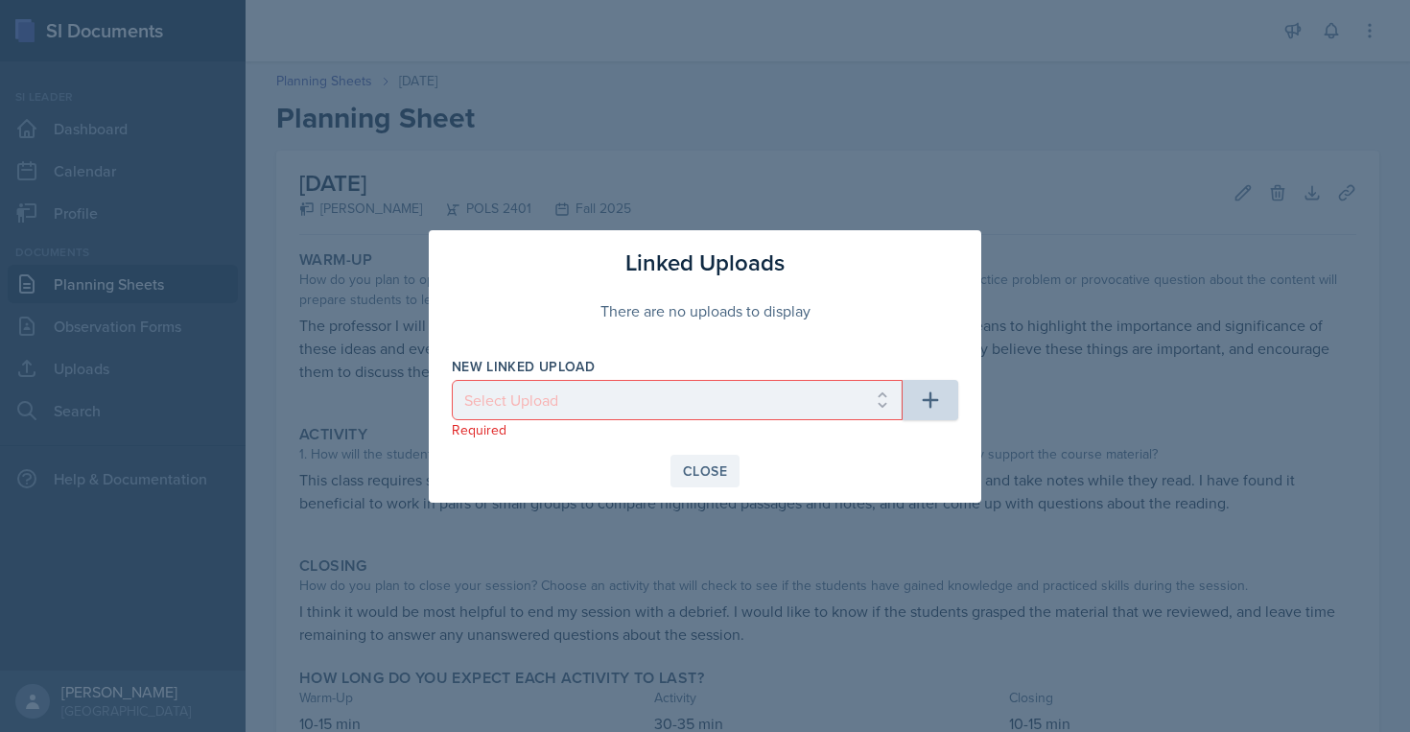
click at [695, 463] on div "Close" at bounding box center [705, 470] width 44 height 15
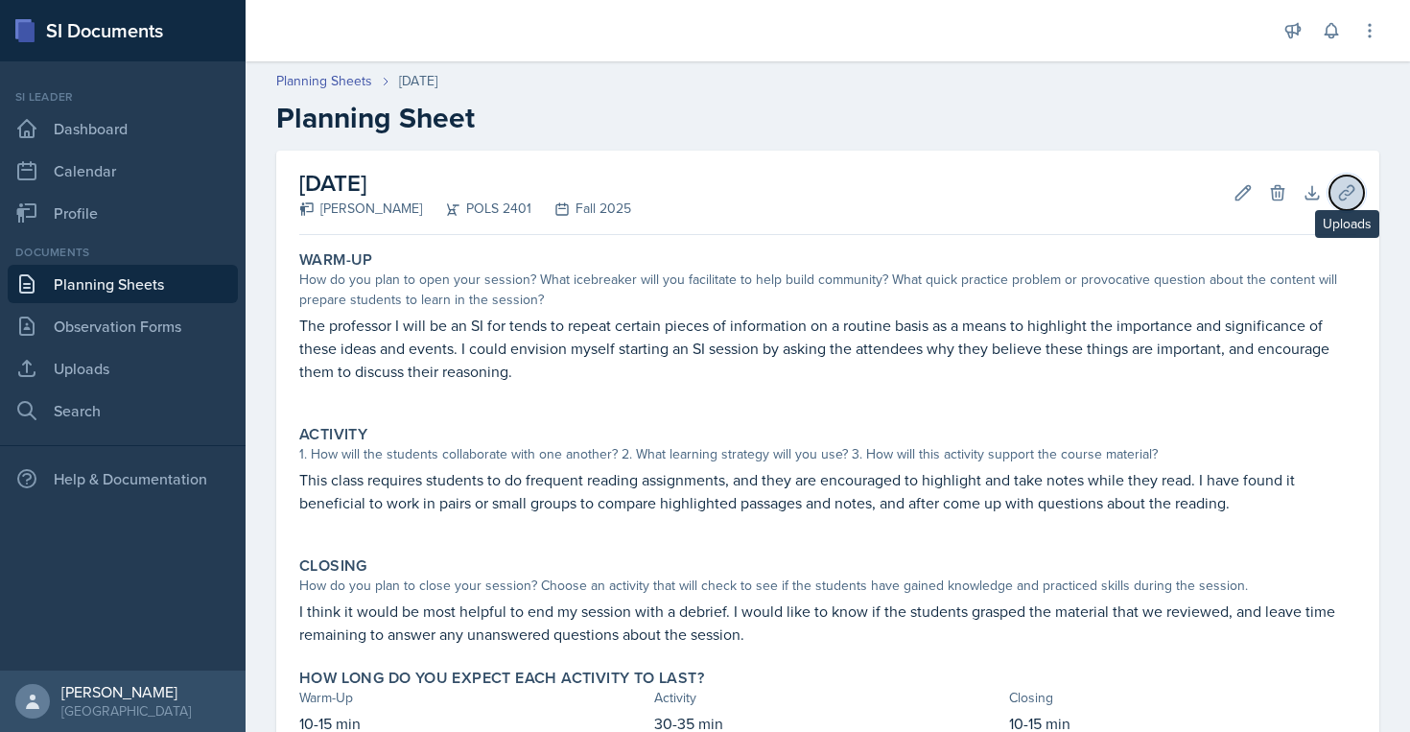
click at [1351, 205] on button "Uploads" at bounding box center [1346, 193] width 35 height 35
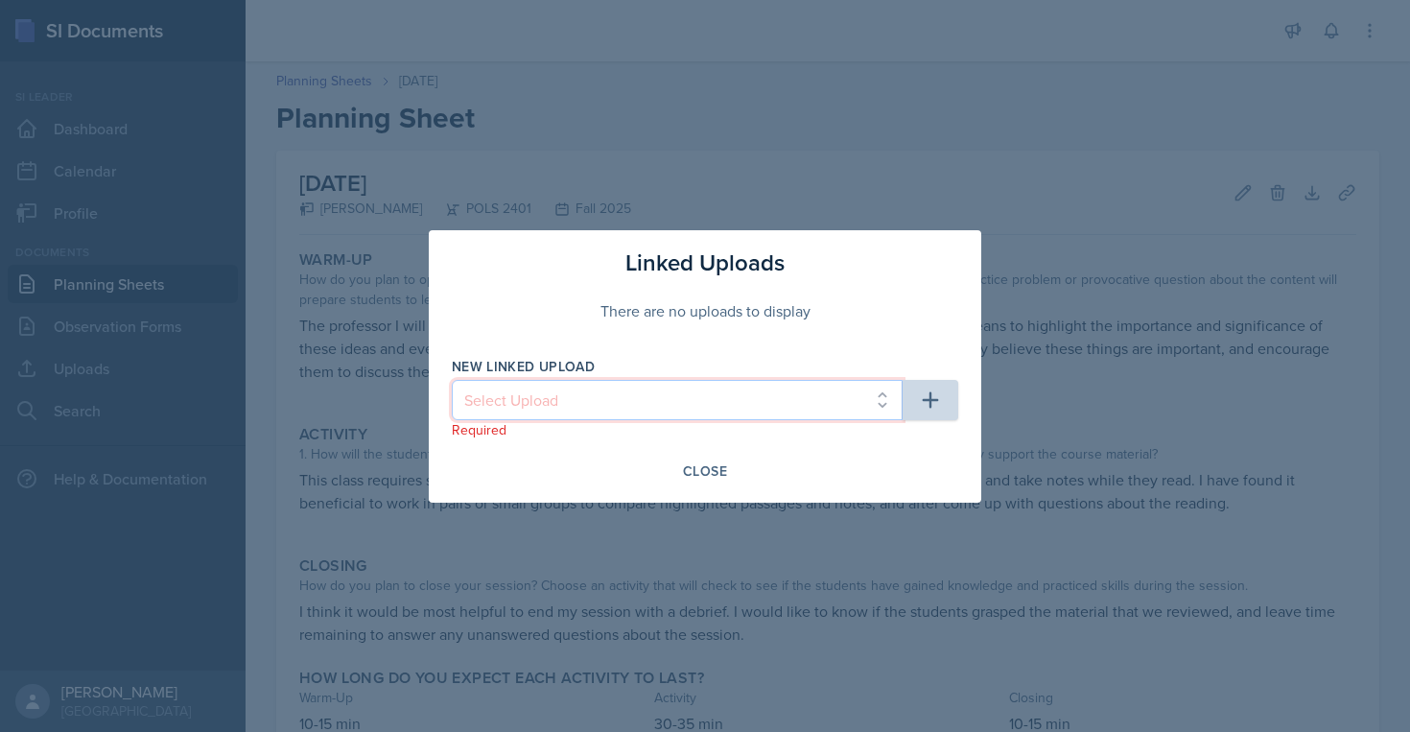
click at [658, 395] on select "Select Upload" at bounding box center [677, 400] width 451 height 40
click at [683, 401] on select "Select Upload" at bounding box center [677, 400] width 451 height 40
click at [545, 392] on select "Select Upload" at bounding box center [677, 400] width 451 height 40
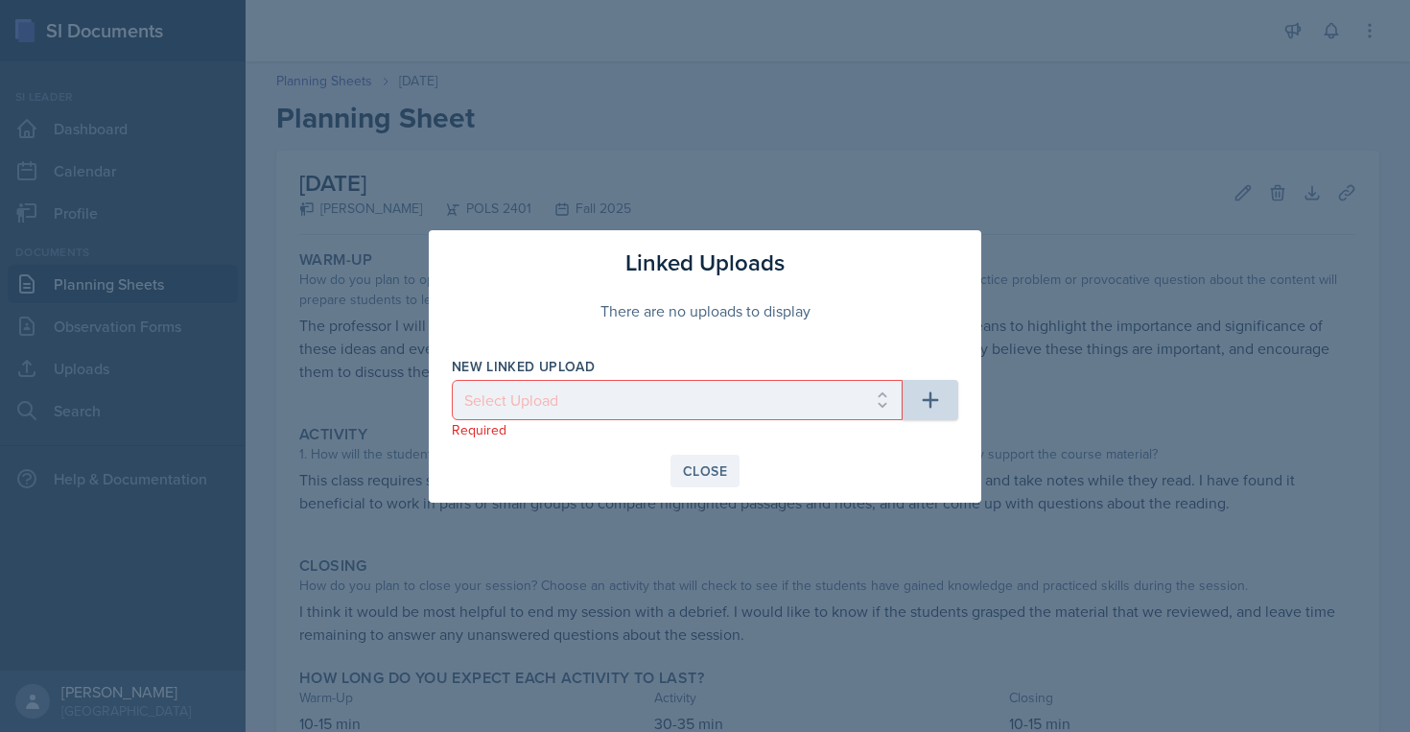
click at [696, 484] on button "Close" at bounding box center [704, 471] width 69 height 33
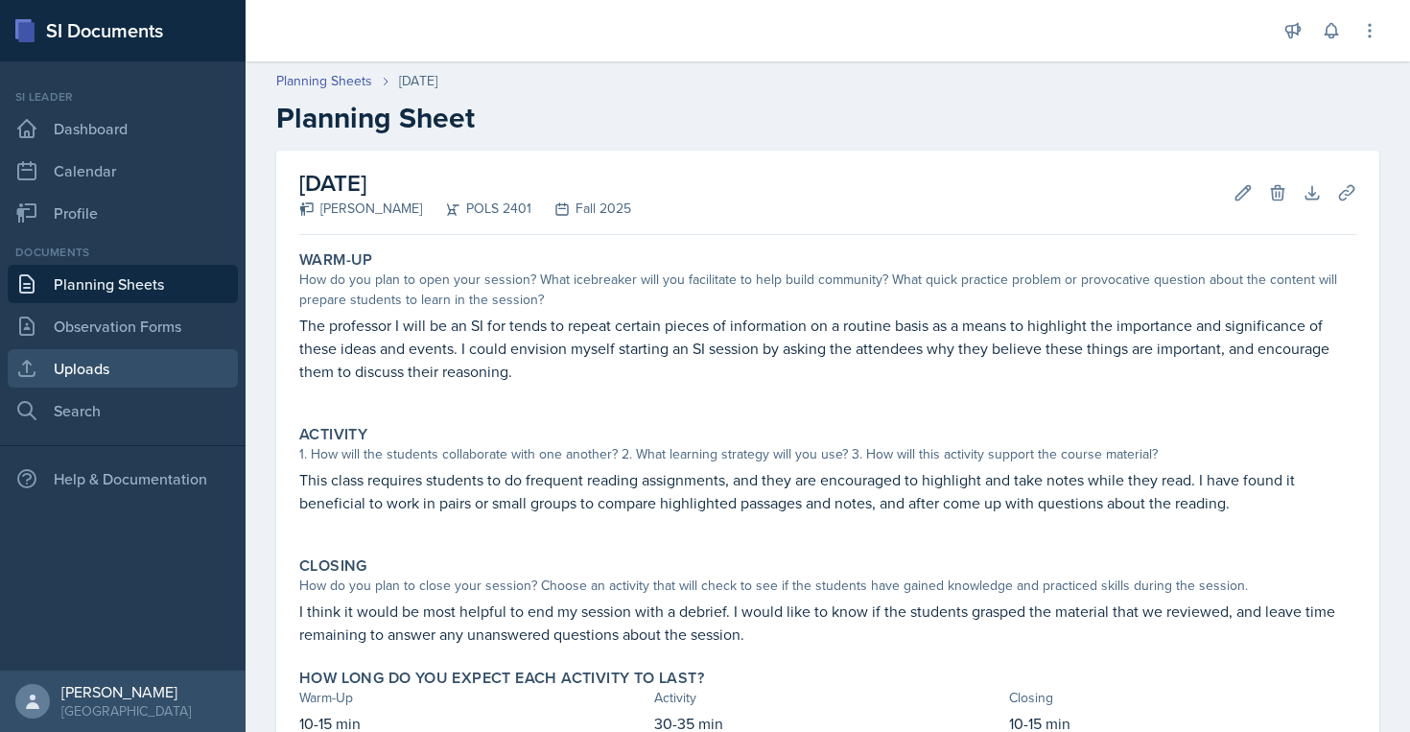
click at [95, 369] on link "Uploads" at bounding box center [123, 368] width 230 height 38
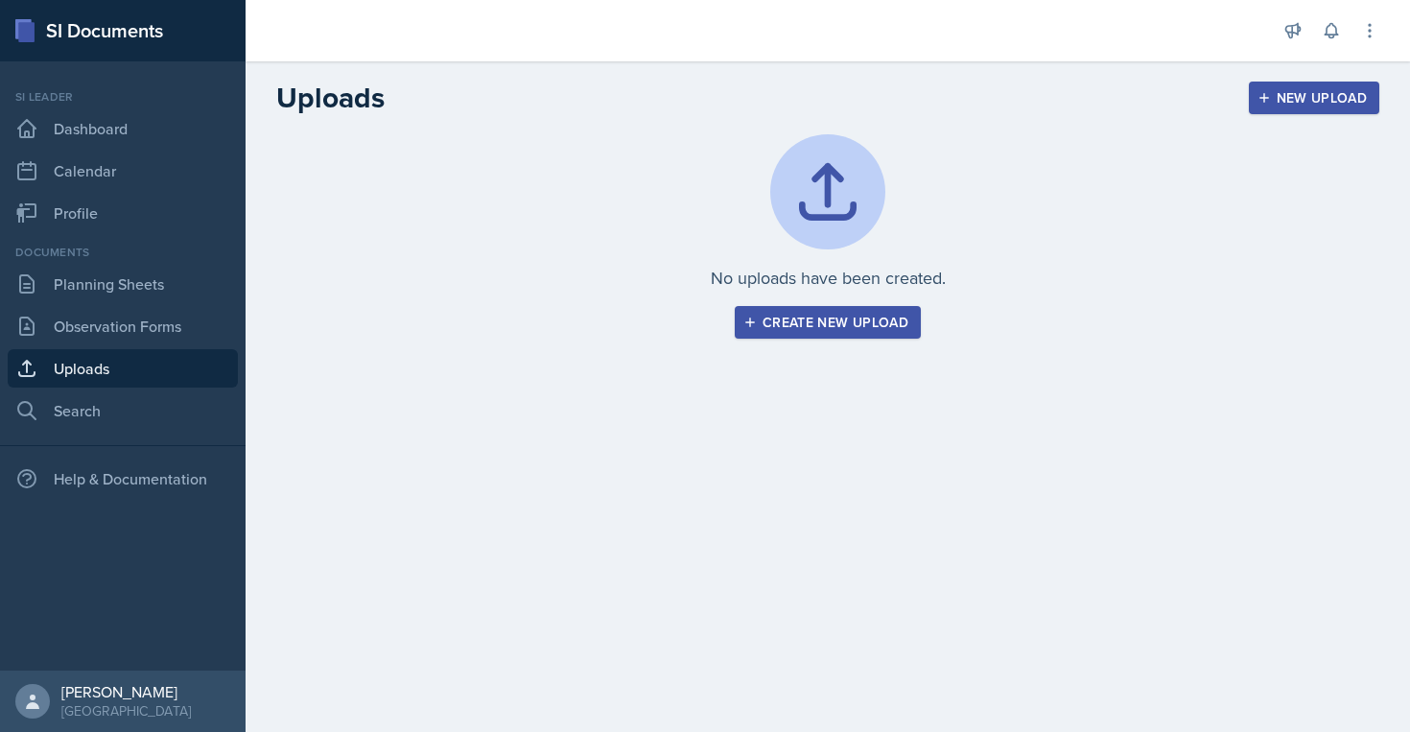
click at [759, 329] on div "Create new upload" at bounding box center [827, 322] width 161 height 15
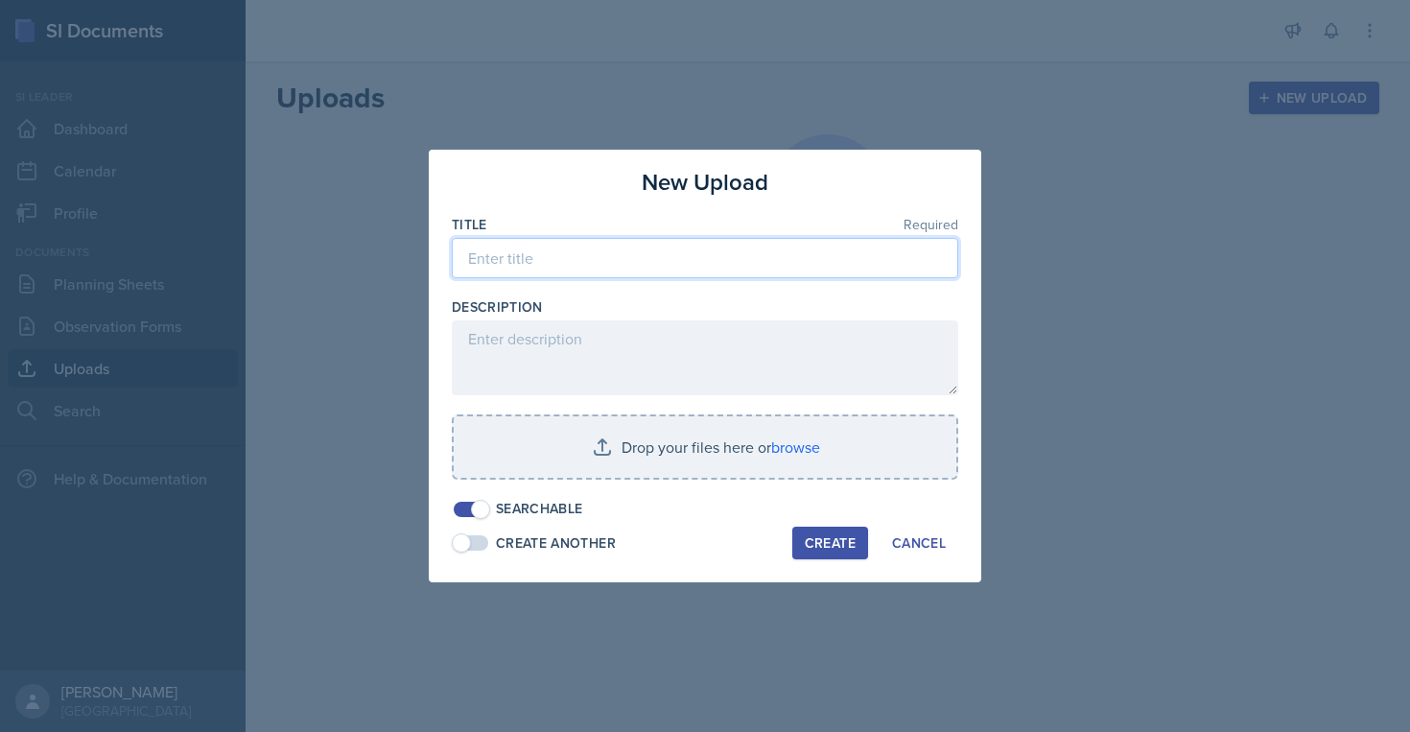
click at [655, 259] on input at bounding box center [705, 258] width 506 height 40
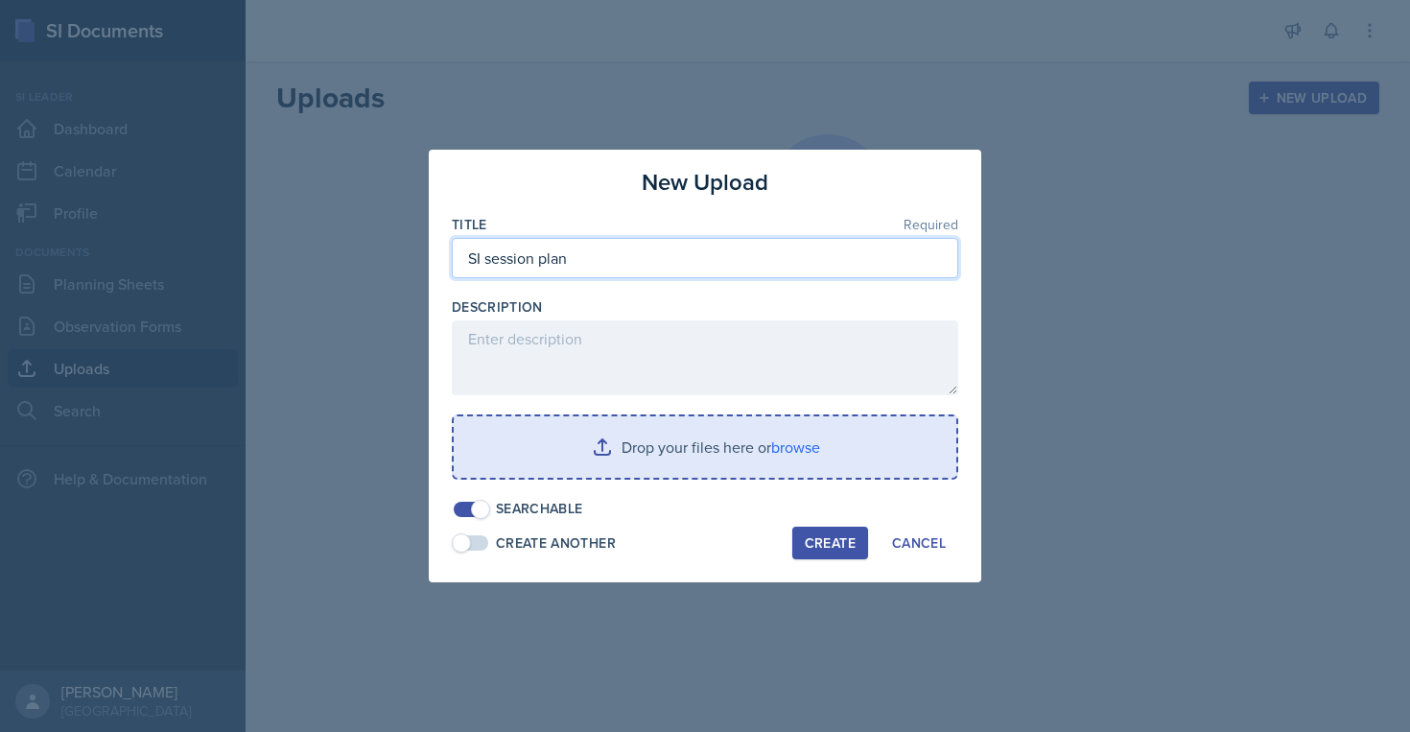
type input "SI session plan"
click at [629, 455] on input "file" at bounding box center [705, 446] width 503 height 61
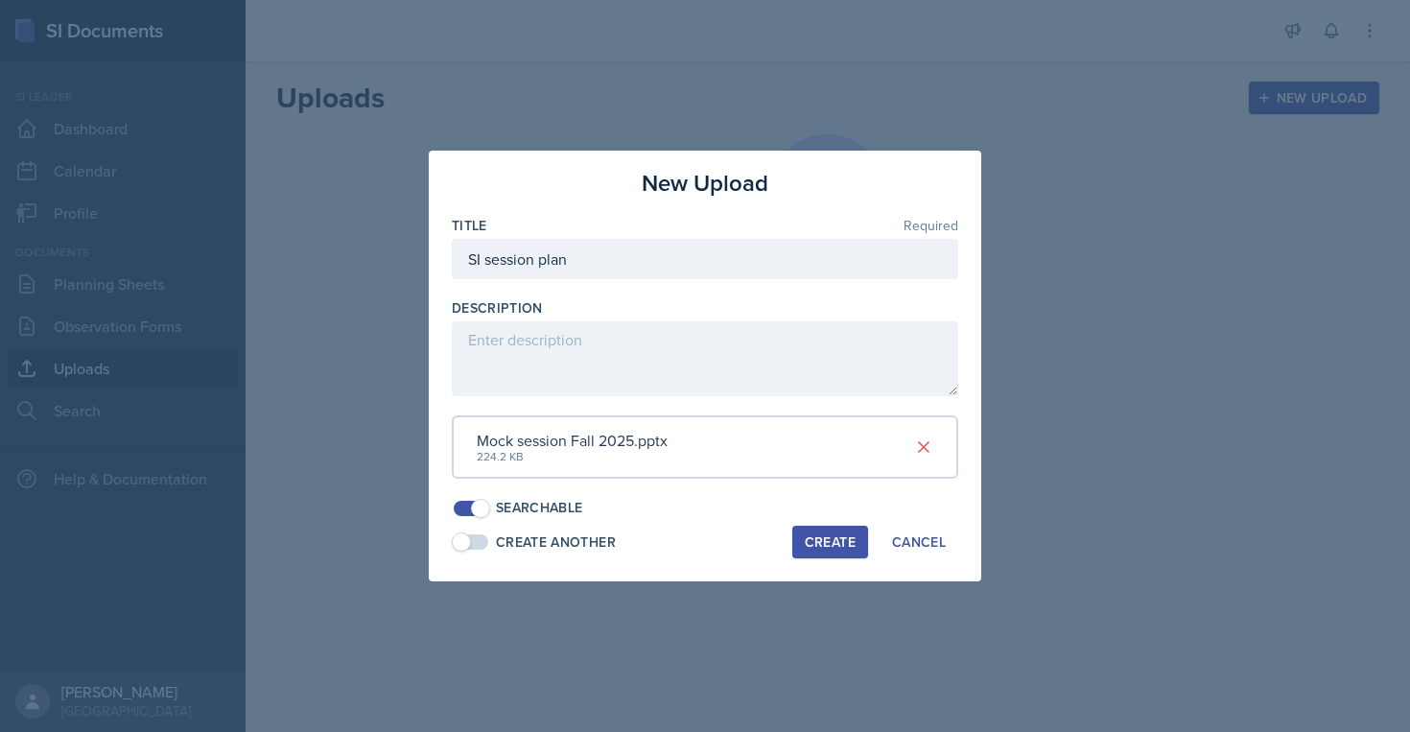
click at [853, 537] on div "Create" at bounding box center [830, 541] width 51 height 15
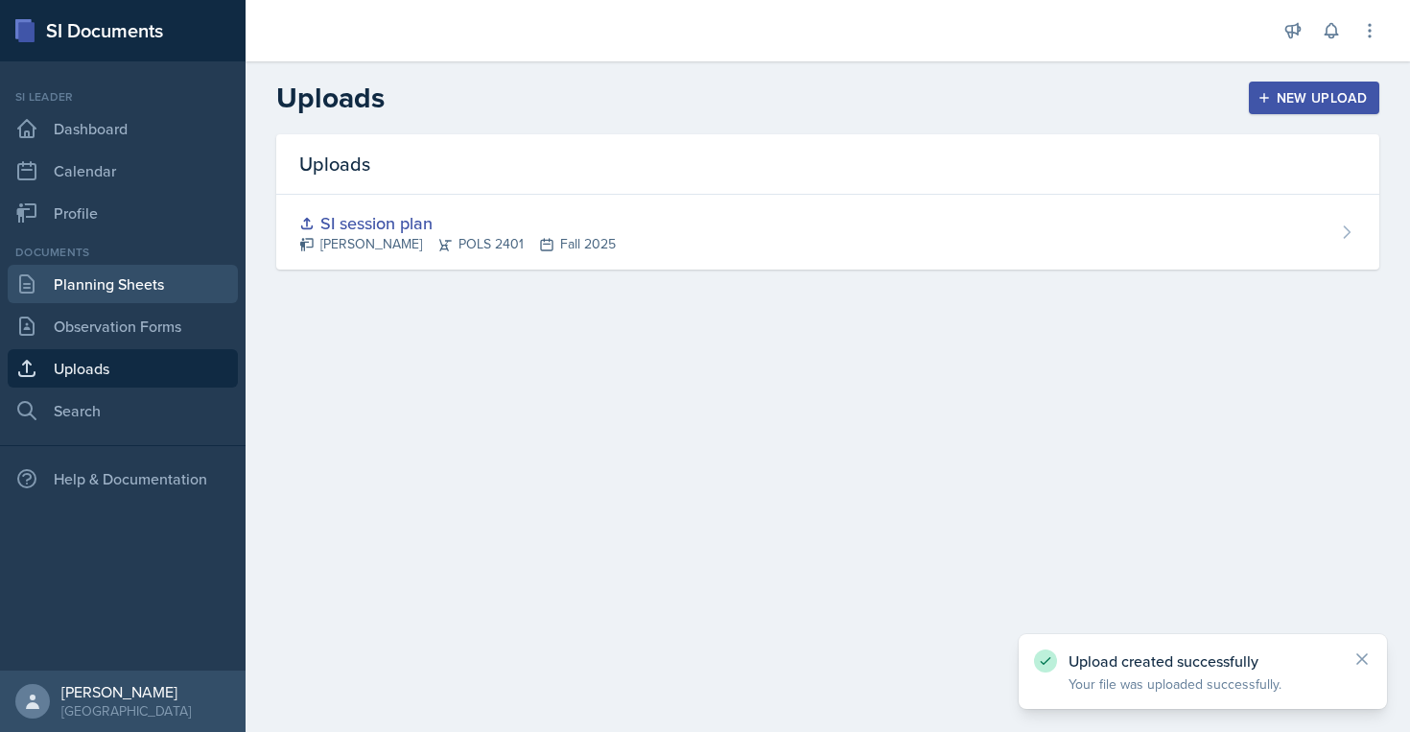
click at [119, 294] on link "Planning Sheets" at bounding box center [123, 284] width 230 height 38
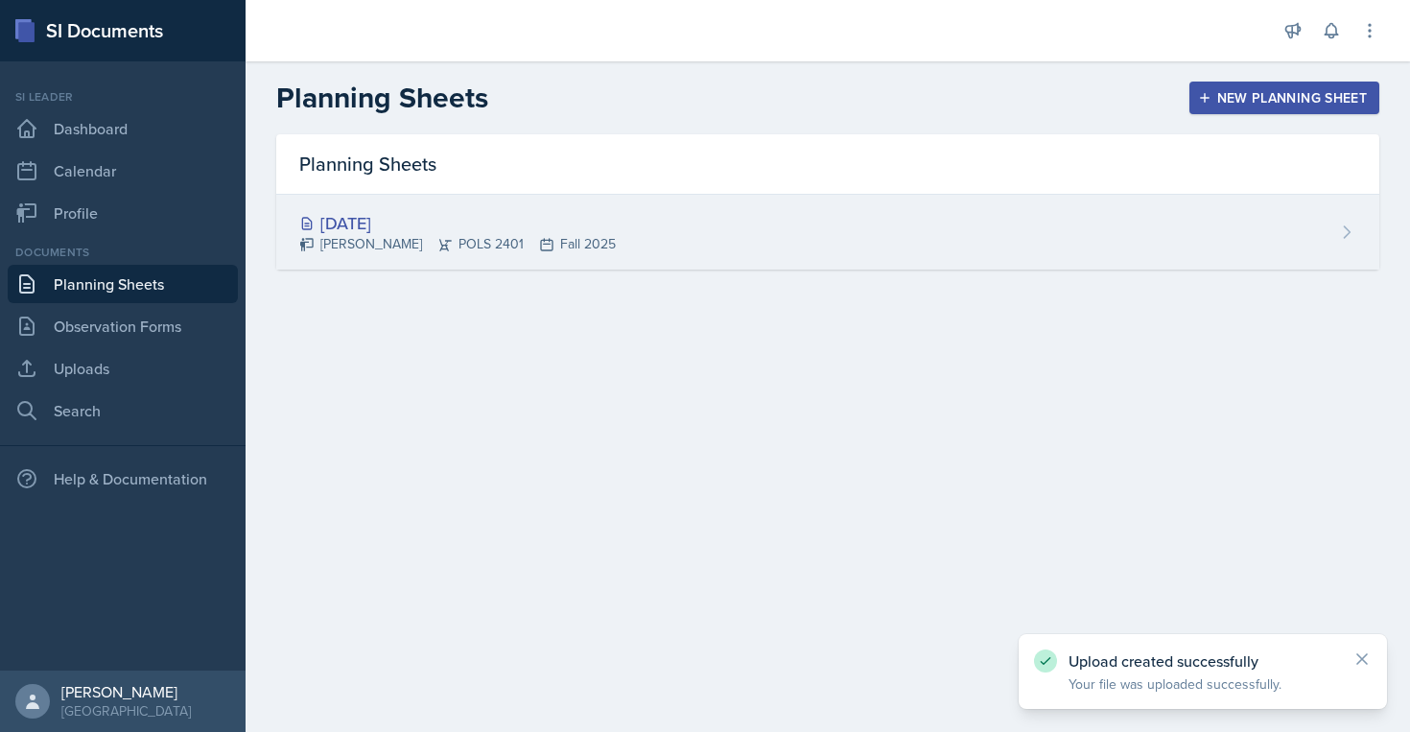
click at [412, 215] on div "[DATE]" at bounding box center [457, 223] width 316 height 26
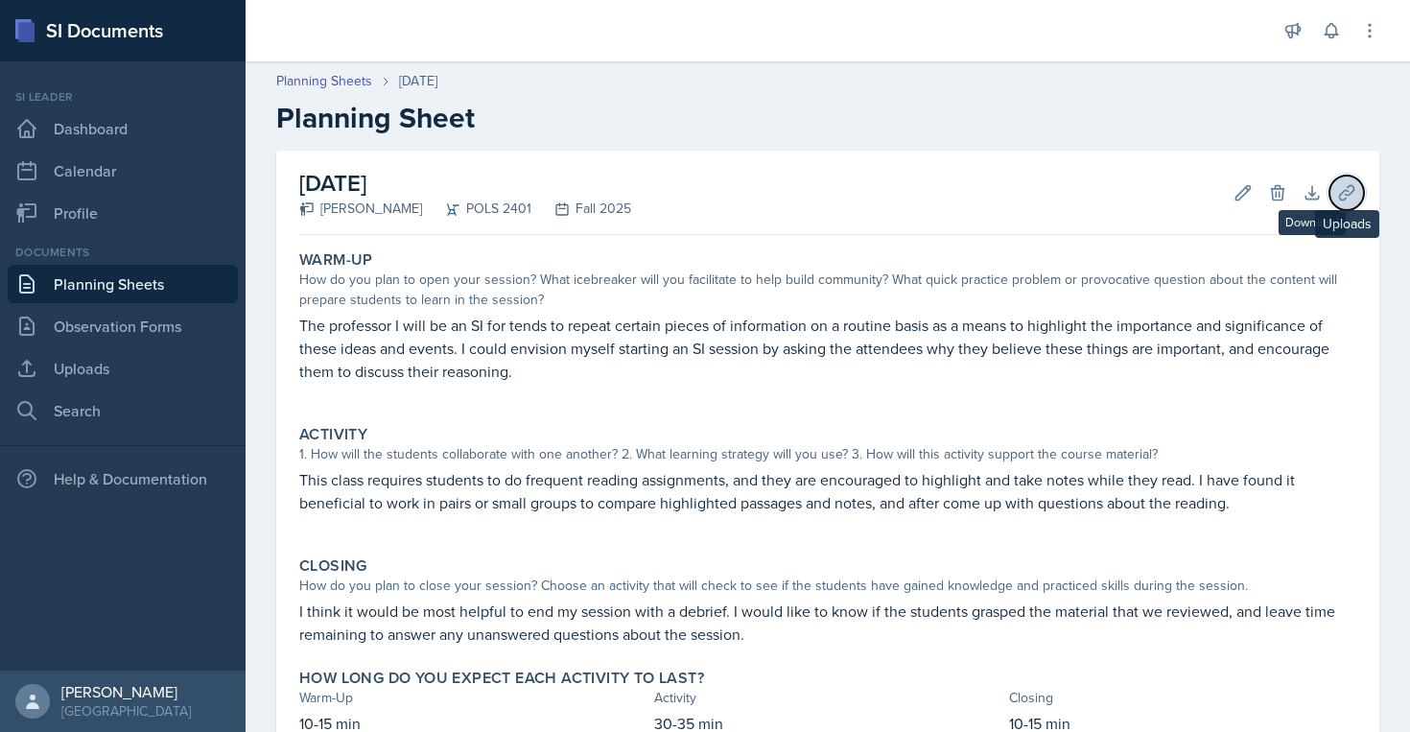
click at [1347, 196] on icon at bounding box center [1346, 192] width 19 height 19
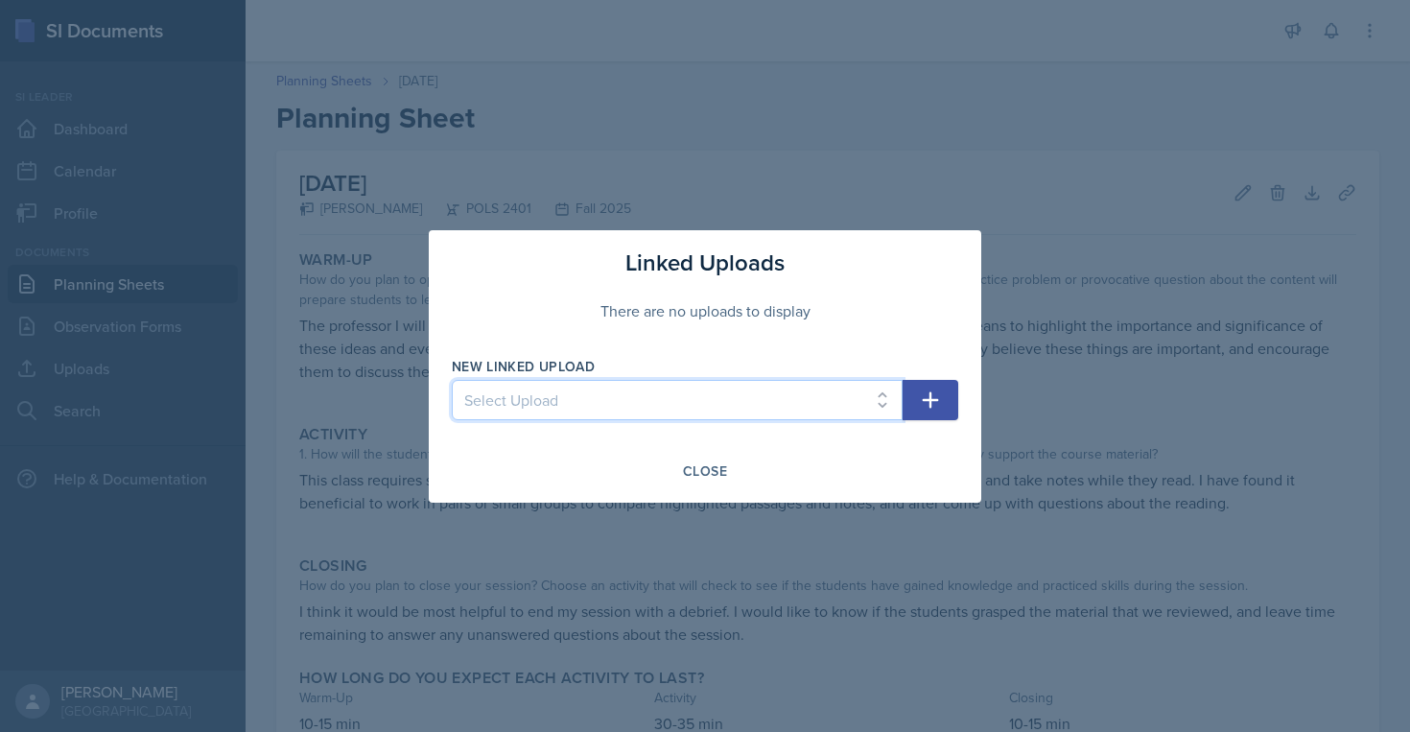
click at [843, 399] on select "Select Upload SI session plan" at bounding box center [677, 400] width 451 height 40
select select "7b551942-0f3a-4e39-ab02-c1a62f3e3199"
click at [948, 405] on button "button" at bounding box center [930, 400] width 56 height 40
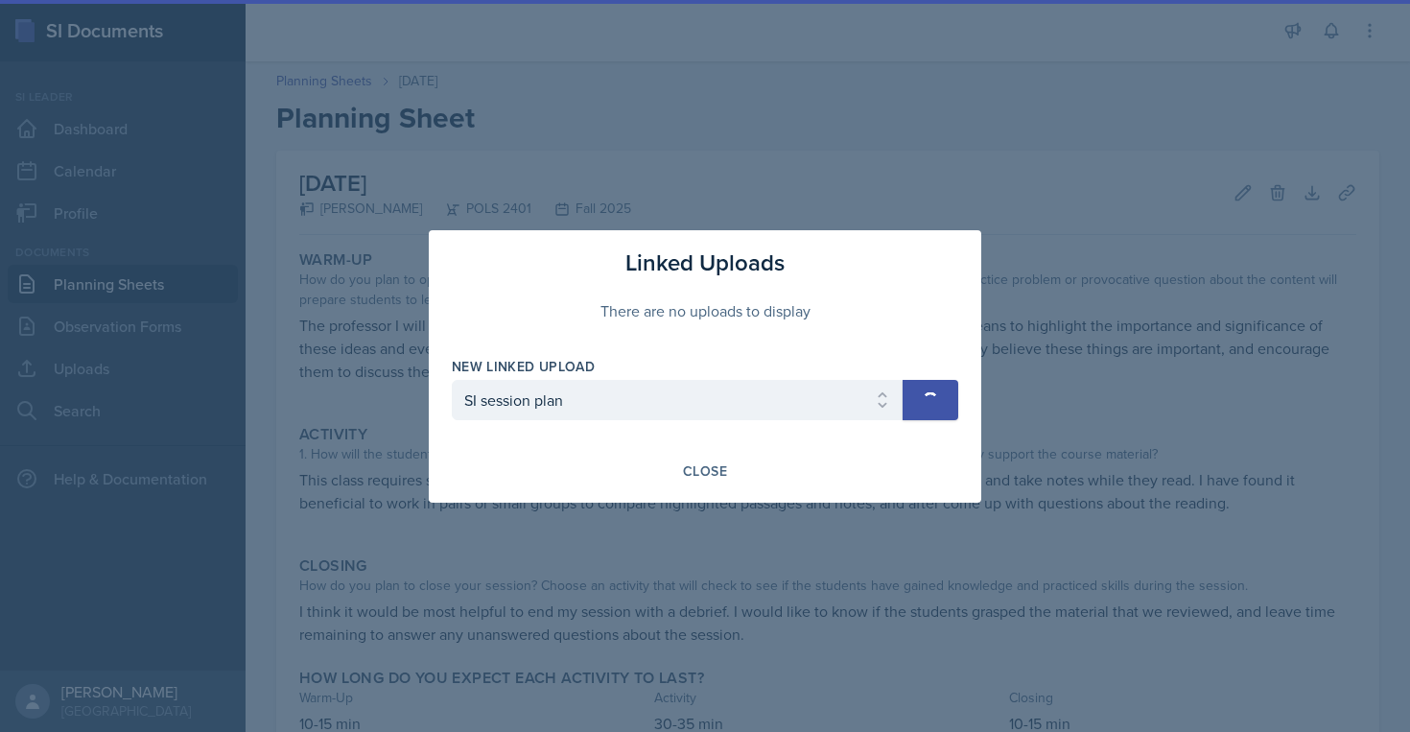
select select
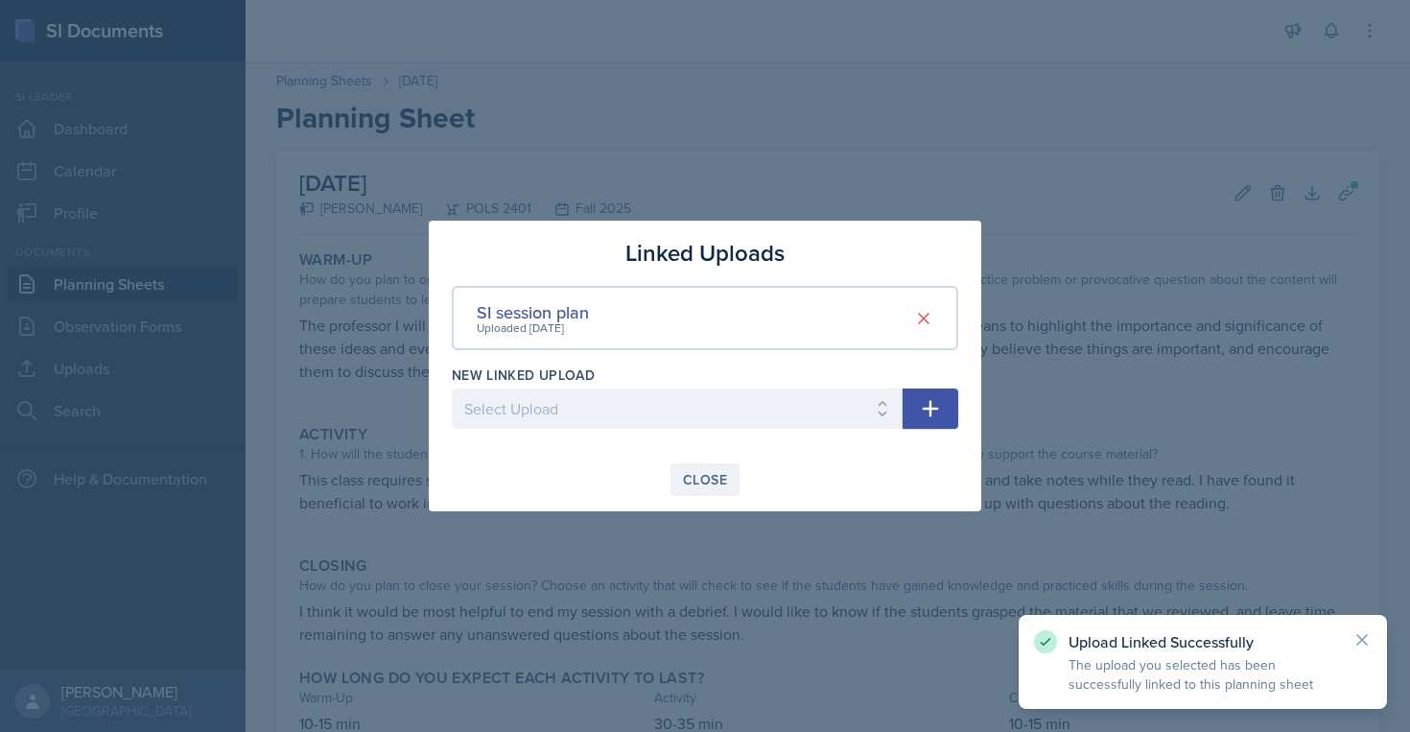
click at [685, 485] on div "Close" at bounding box center [705, 479] width 44 height 15
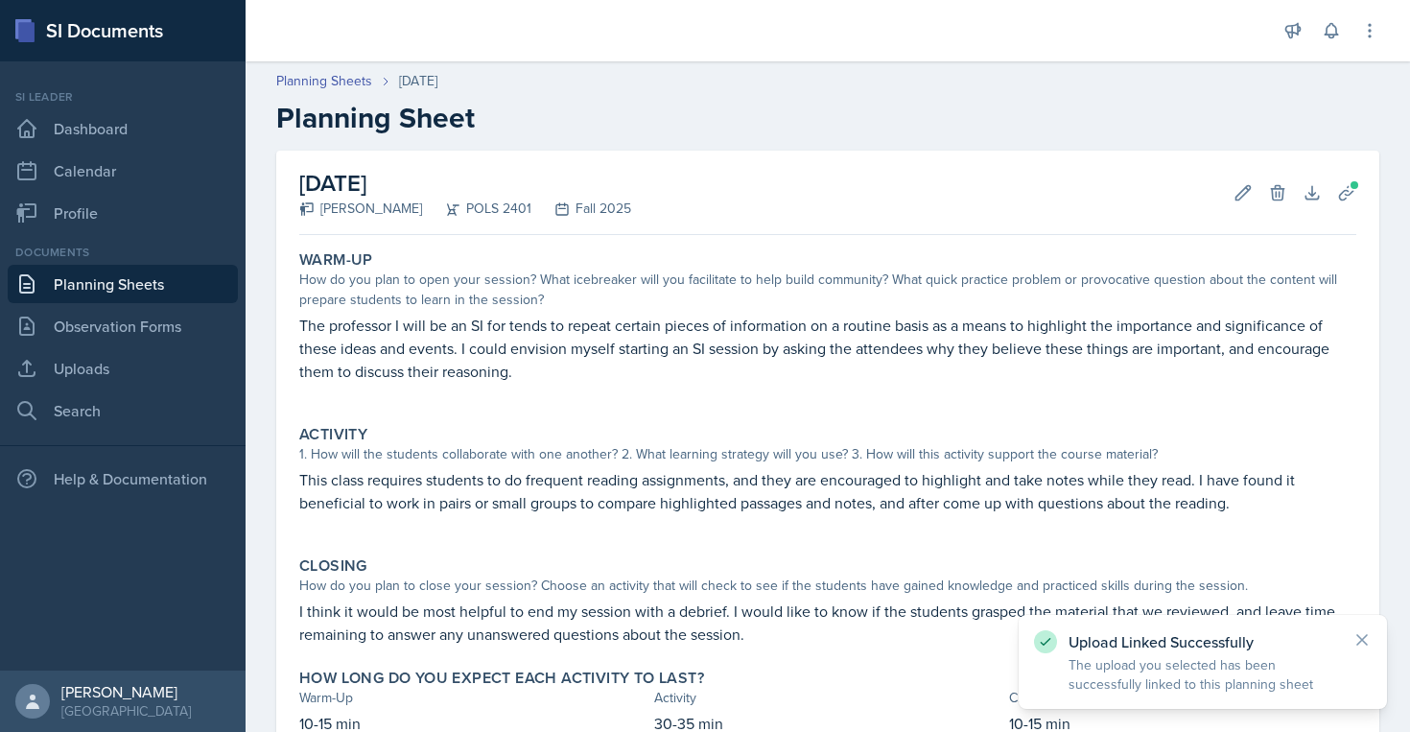
scroll to position [135, 0]
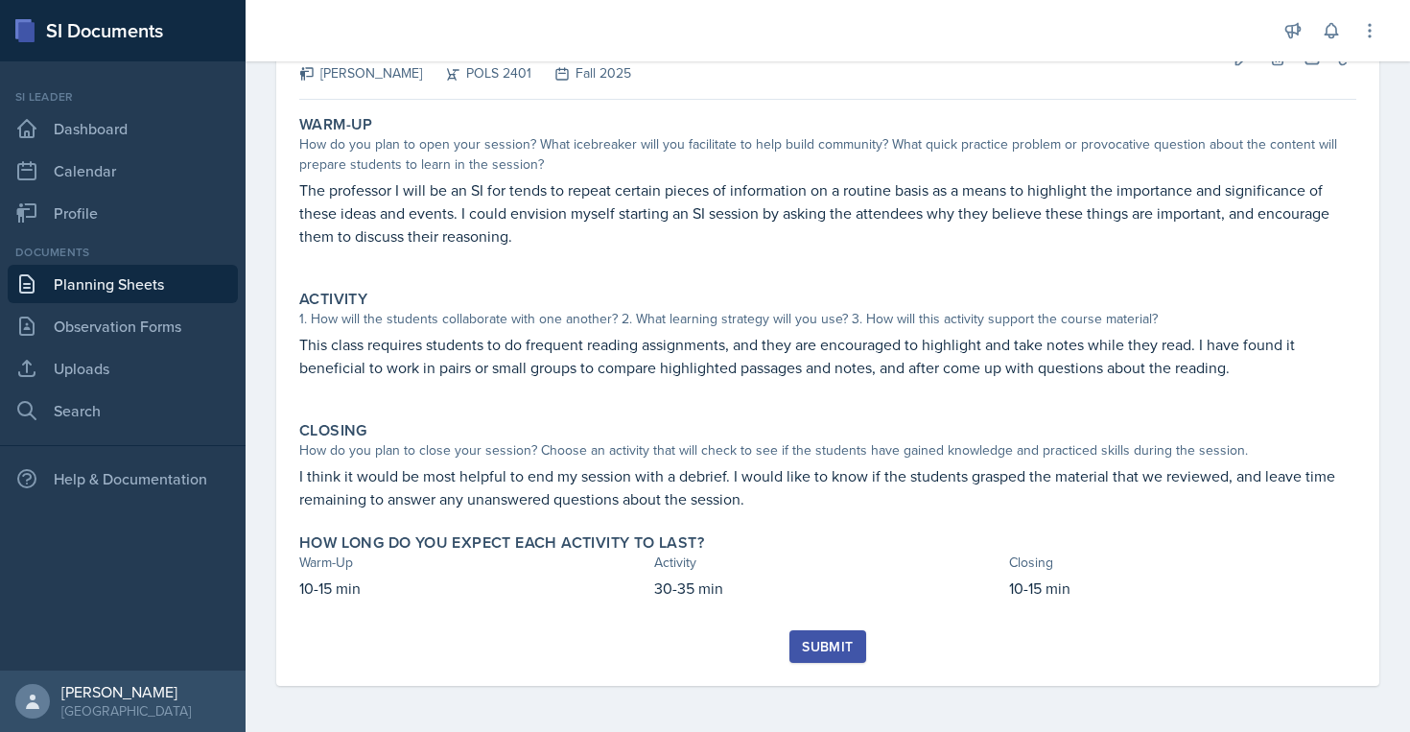
click at [816, 639] on div "Submit" at bounding box center [827, 646] width 51 height 15
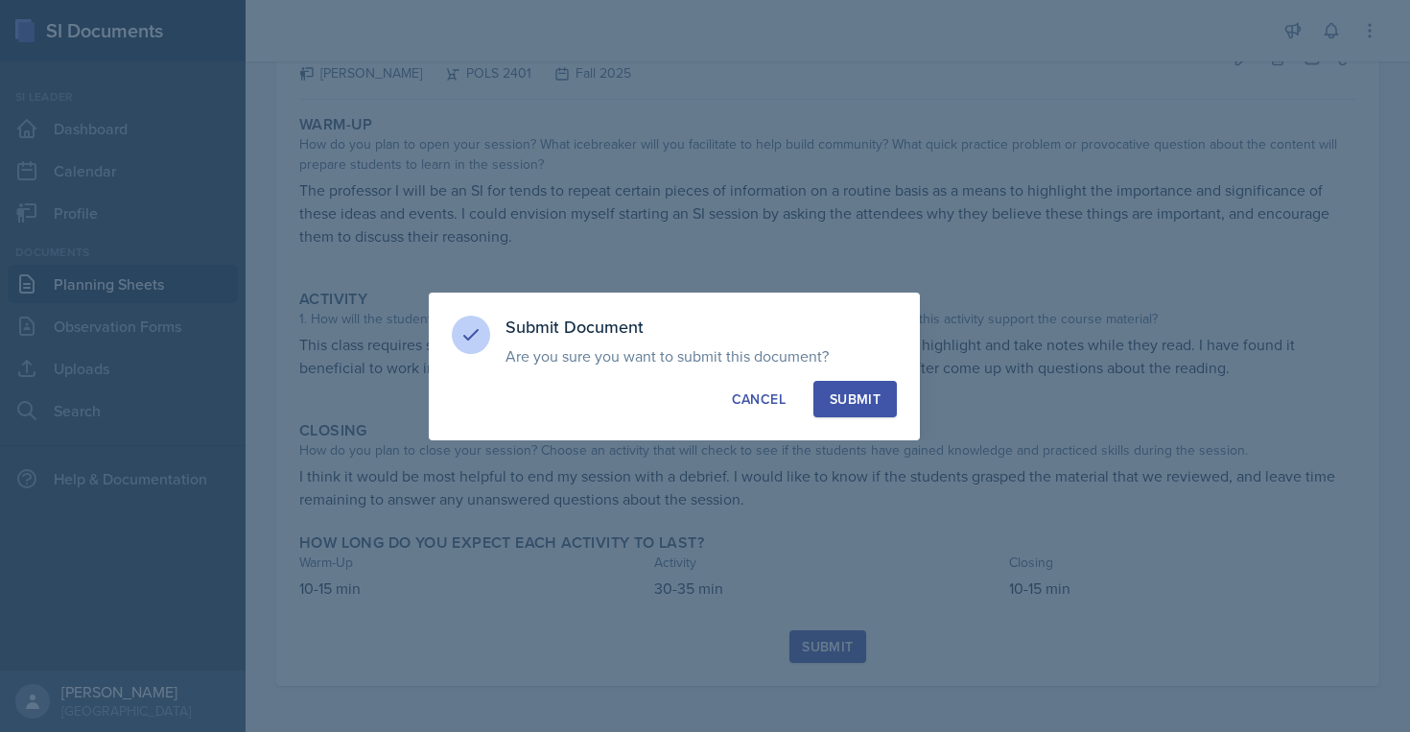
click at [861, 400] on div "Submit" at bounding box center [855, 398] width 51 height 19
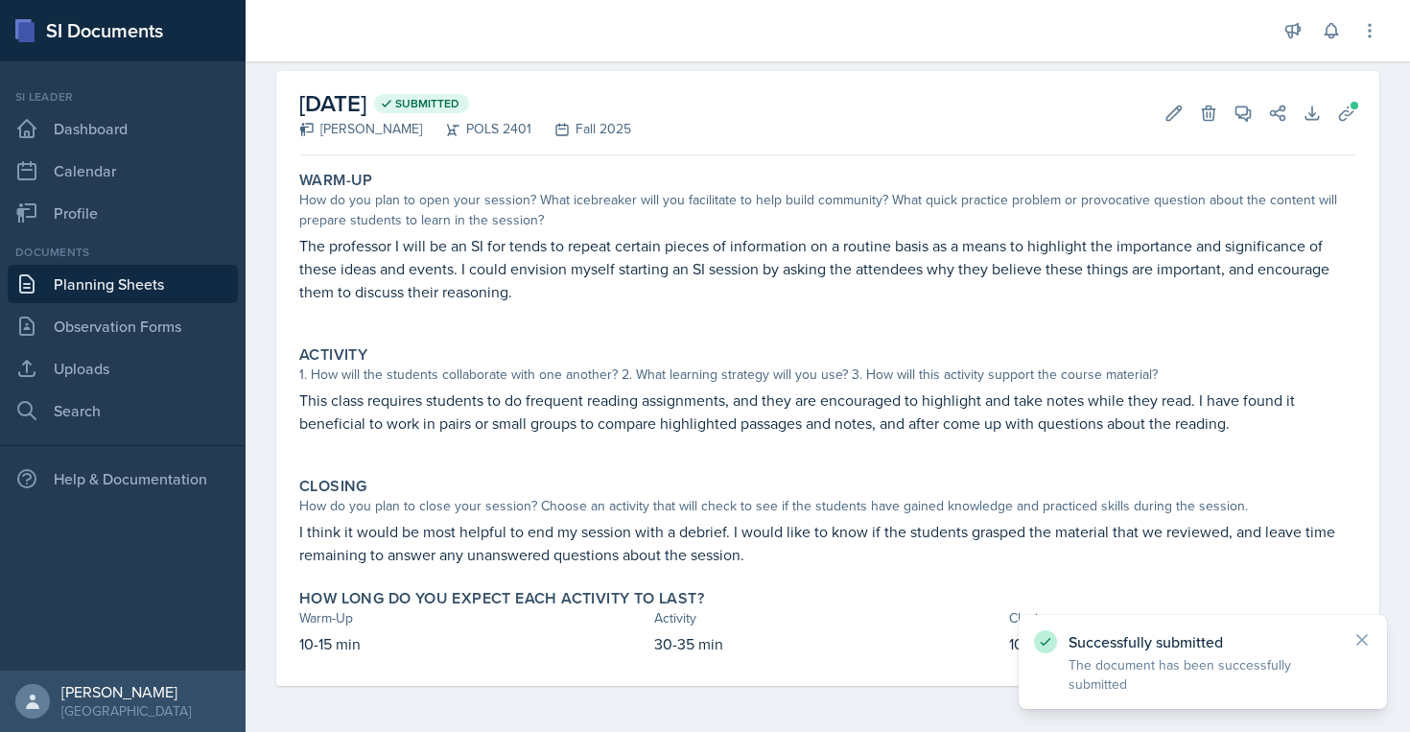
scroll to position [0, 0]
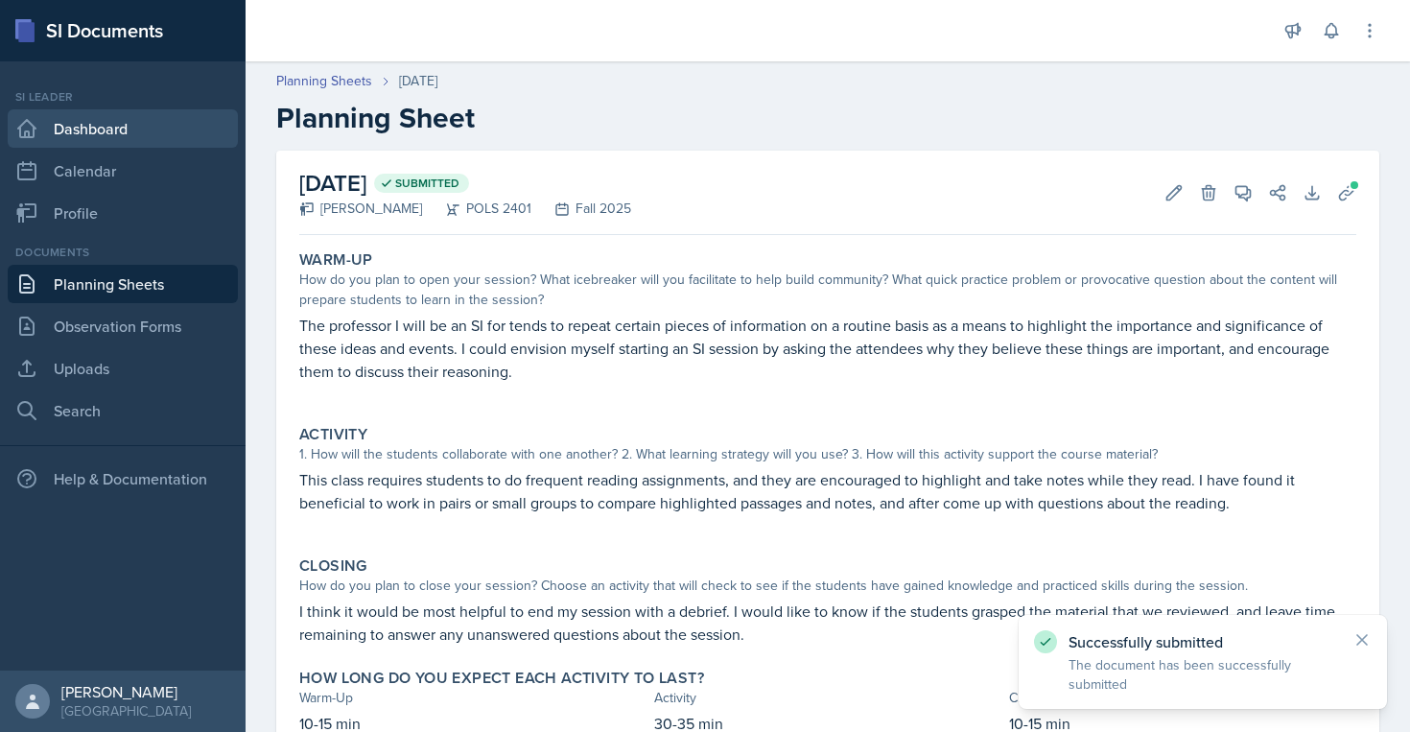
click at [102, 137] on link "Dashboard" at bounding box center [123, 128] width 230 height 38
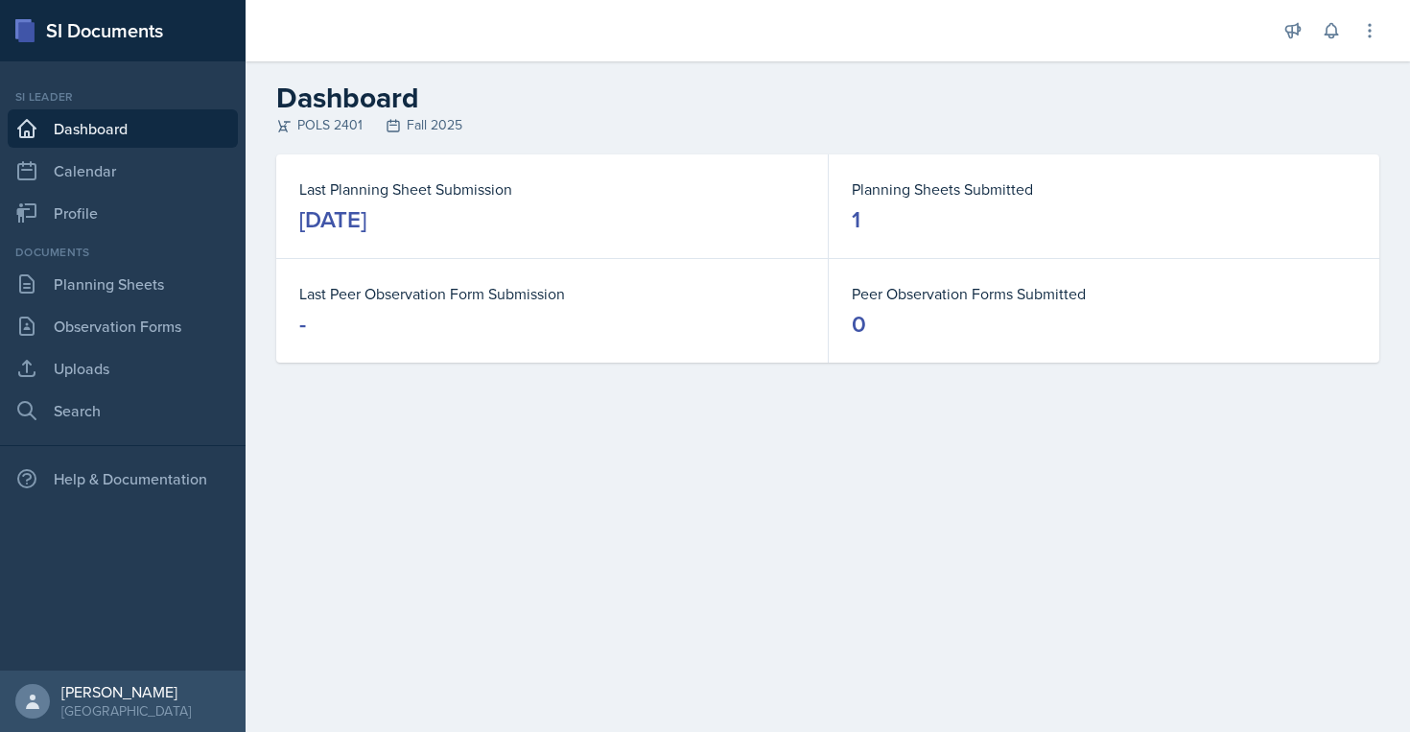
click at [992, 99] on h2 "Dashboard" at bounding box center [827, 98] width 1103 height 35
